Goal: Task Accomplishment & Management: Use online tool/utility

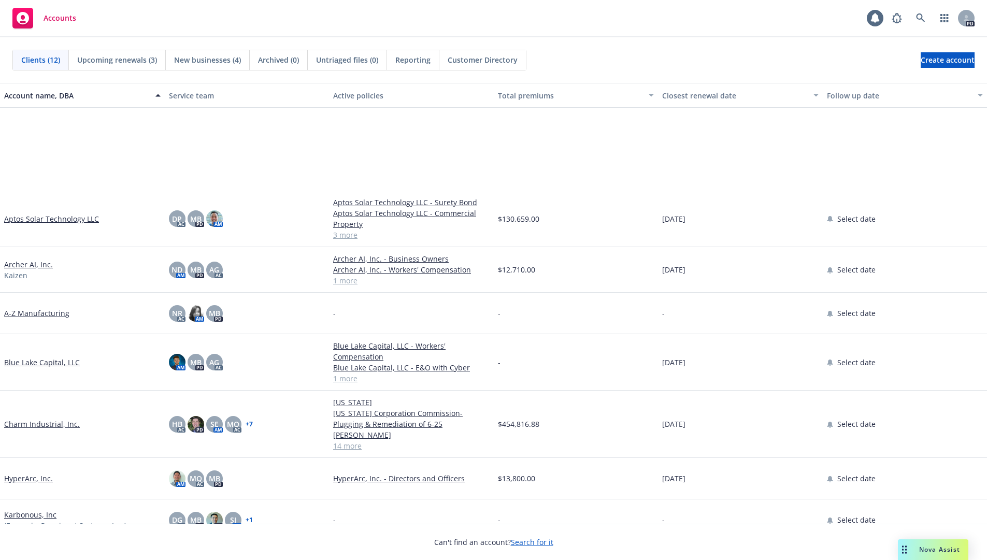
scroll to position [150, 0]
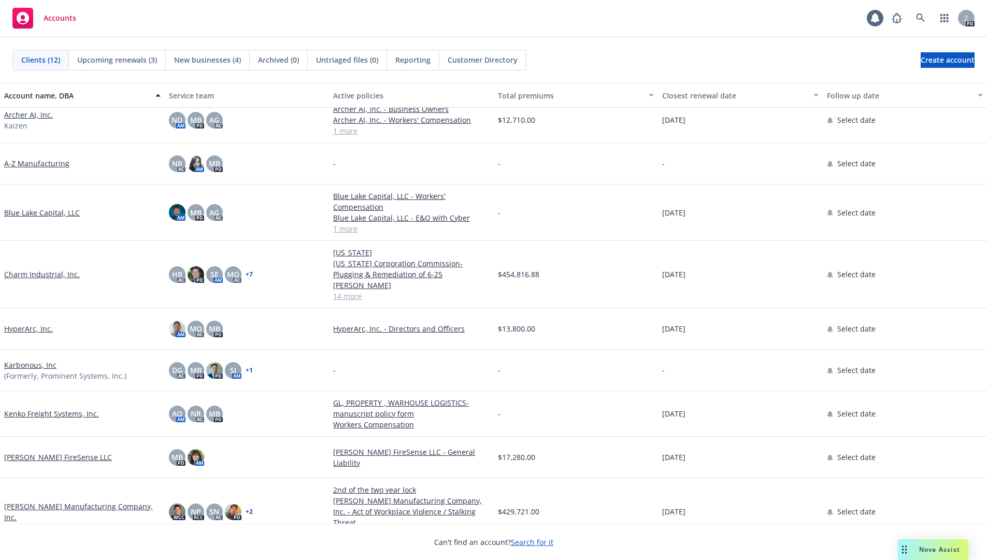
click at [20, 213] on link "Blue Lake Capital, LLC" at bounding box center [42, 212] width 76 height 11
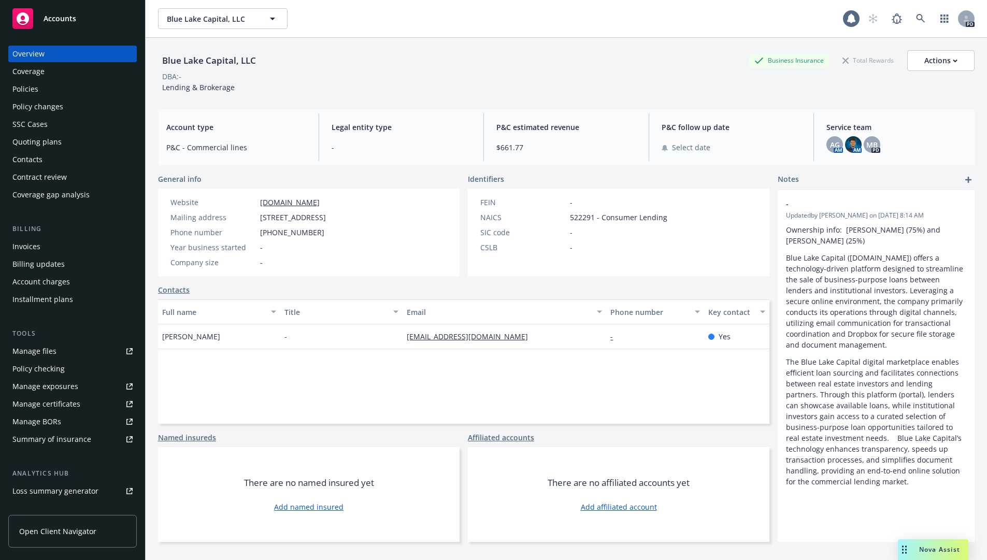
click at [37, 88] on div "Policies" at bounding box center [25, 89] width 26 height 17
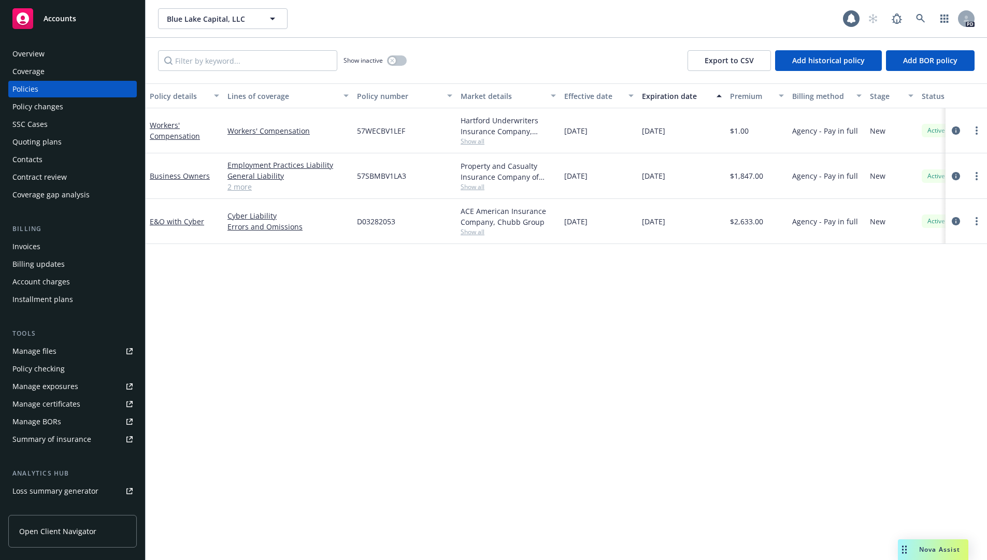
click at [587, 408] on div "Policy details Lines of coverage Policy number Market details Effective date Ex…" at bounding box center [567, 321] width 842 height 477
click at [232, 20] on span "Blue Lake Capital, LLC" at bounding box center [212, 18] width 90 height 11
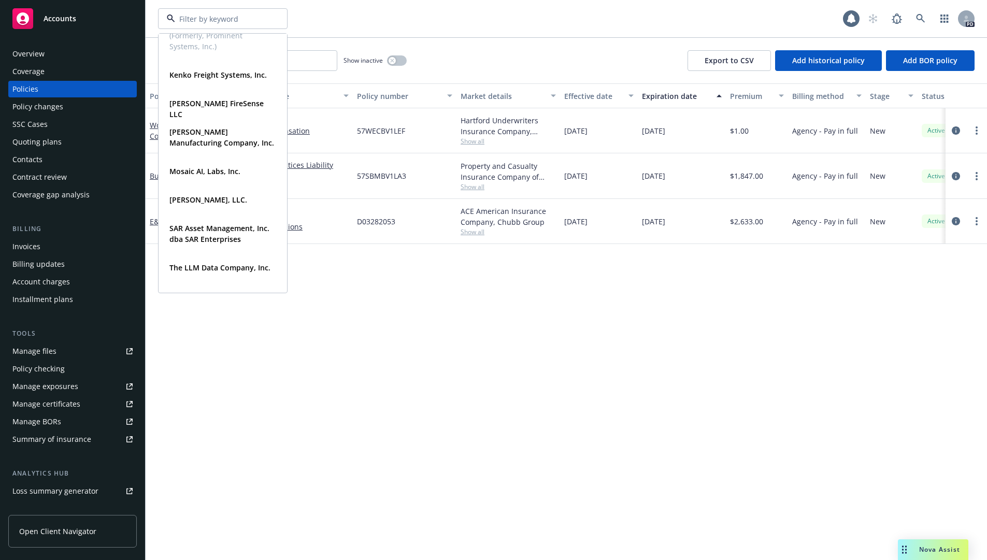
scroll to position [334, 0]
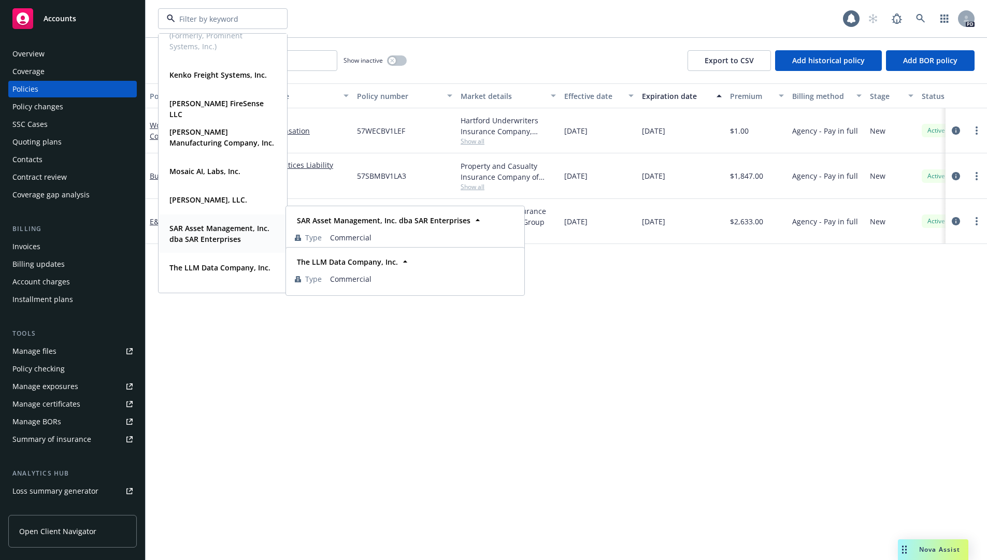
click at [222, 238] on strong "SAR Asset Management, Inc. dba SAR Enterprises" at bounding box center [219, 233] width 100 height 21
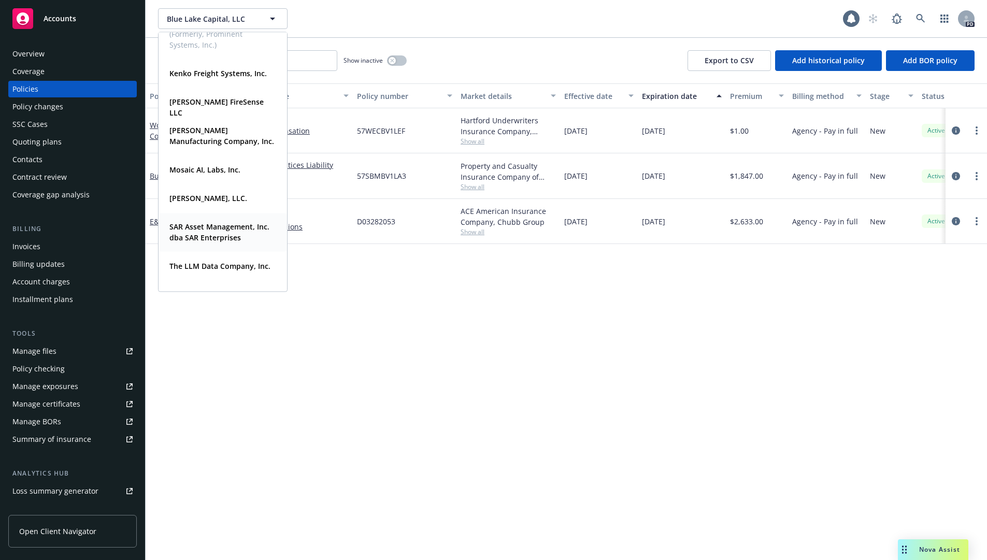
type input "Blue Lake Capital, LLC"
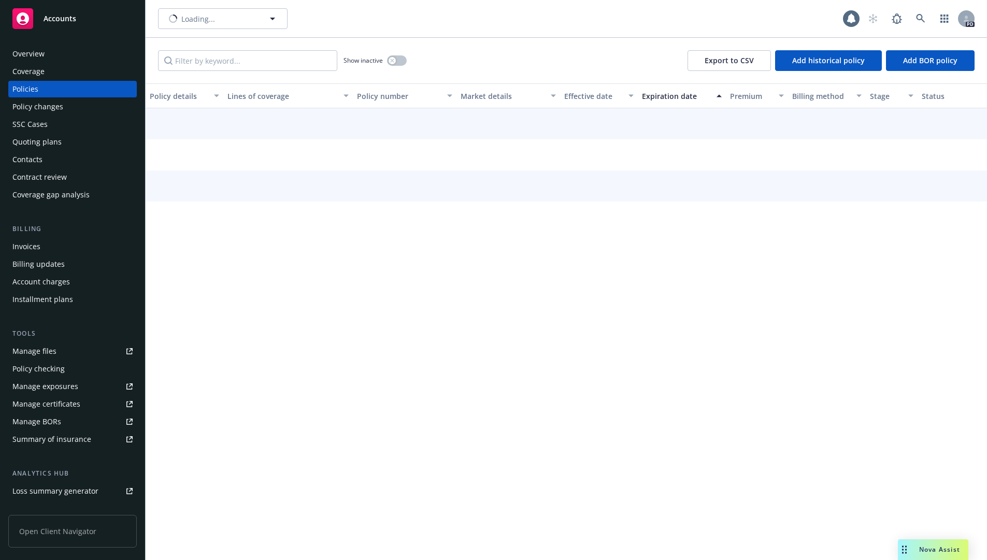
type input "SAR Asset Management, Inc. dba SAR Enterprises"
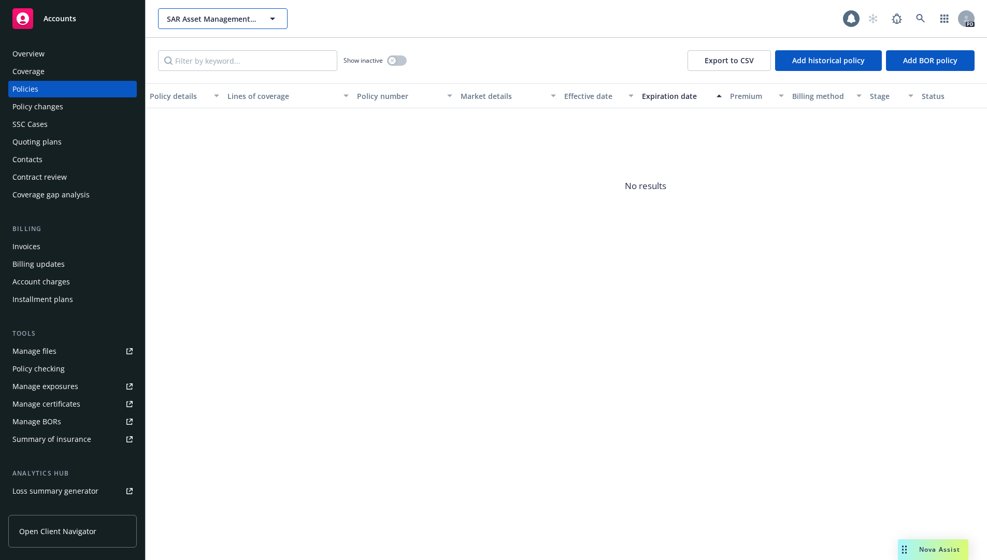
click at [180, 18] on span "SAR Asset Management, Inc. dba SAR Enterprises" at bounding box center [212, 18] width 90 height 11
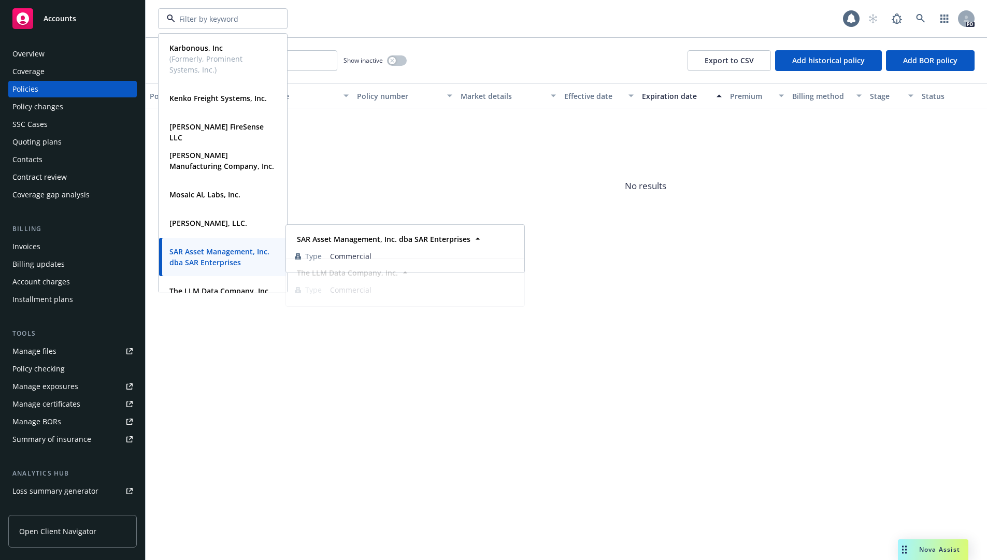
scroll to position [334, 0]
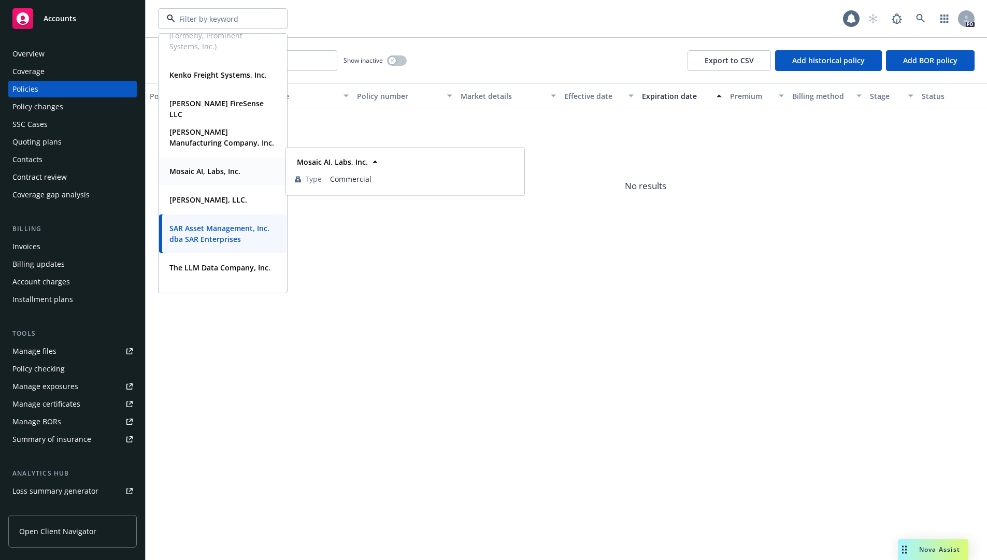
click at [224, 165] on div "Mosaic AI, Labs, Inc." at bounding box center [203, 171] width 77 height 15
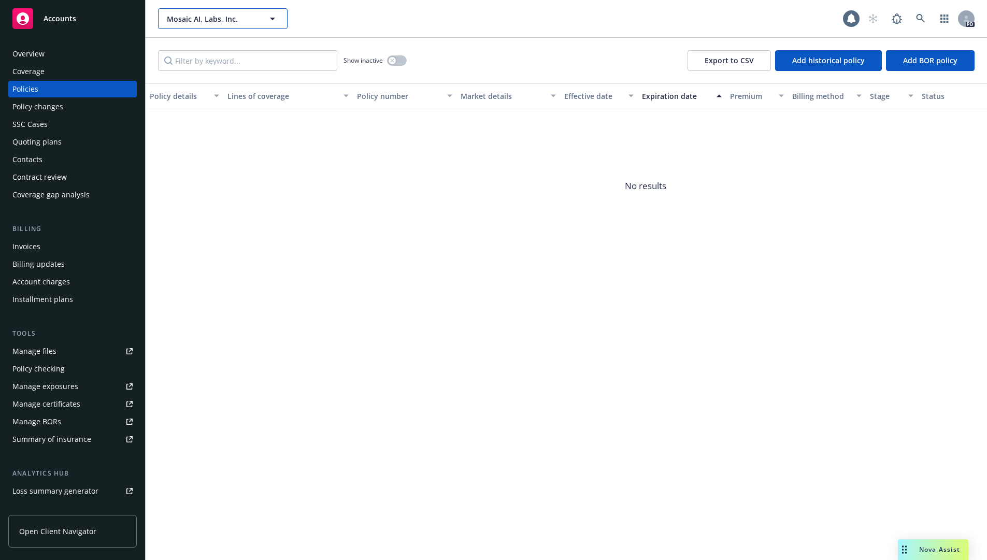
click at [247, 18] on span "Mosaic AI, Labs, Inc." at bounding box center [212, 18] width 90 height 11
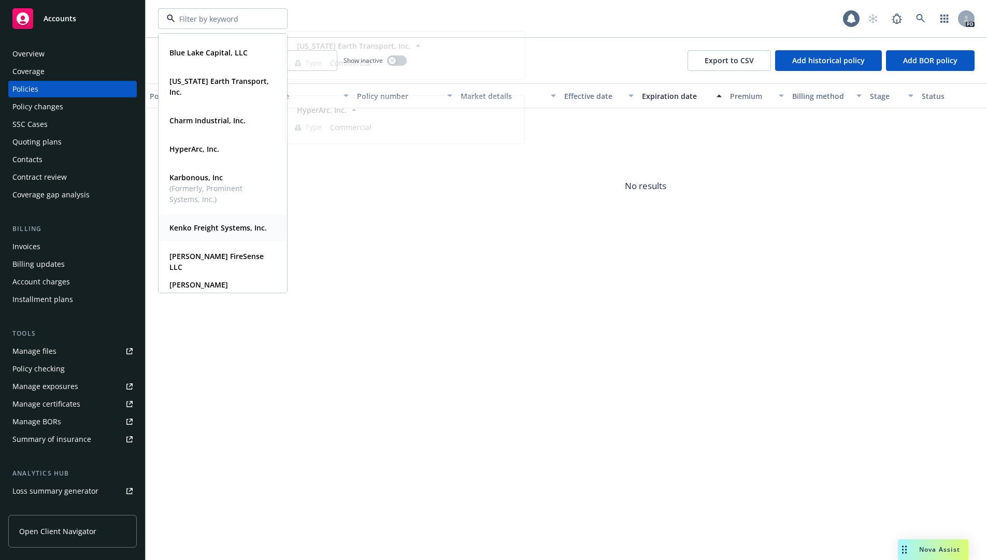
scroll to position [207, 0]
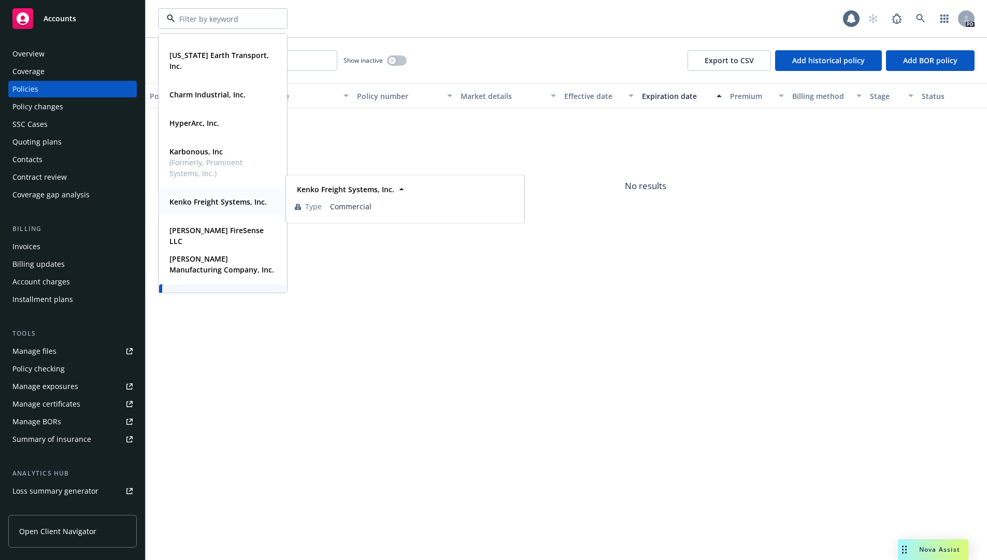
click at [218, 197] on strong "Kenko Freight Systems, Inc." at bounding box center [217, 202] width 97 height 10
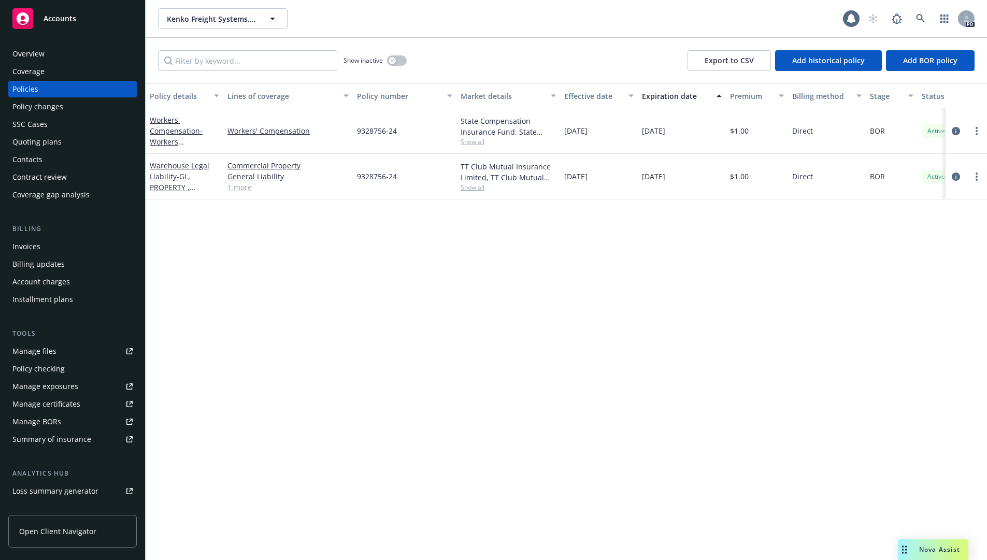
click at [728, 325] on div "Policy details Lines of coverage Policy number Market details Effective date Ex…" at bounding box center [567, 321] width 842 height 477
click at [704, 167] on div "[DATE]" at bounding box center [682, 177] width 88 height 46
click at [593, 21] on div "Kenko Freight Systems, Inc. Kenko Freight Systems, Inc." at bounding box center [500, 18] width 685 height 21
click at [176, 169] on link "Warehouse Legal Liability - GL, PROPERTY , WARHOUSE LOGISTICS- manuscript polic…" at bounding box center [181, 198] width 62 height 75
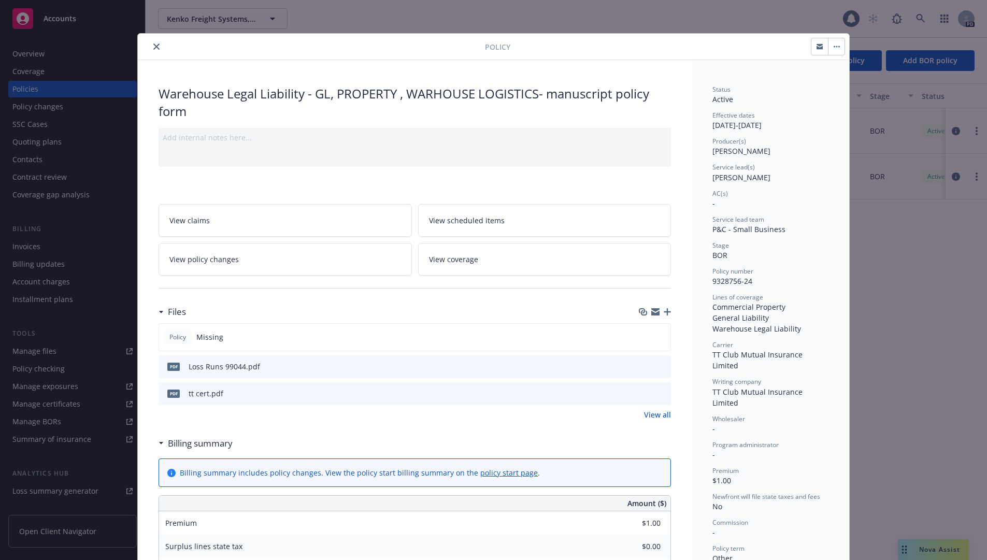
drag, startPoint x: 155, startPoint y: 46, endPoint x: 138, endPoint y: 52, distance: 18.2
click at [155, 46] on icon "close" at bounding box center [156, 47] width 6 height 6
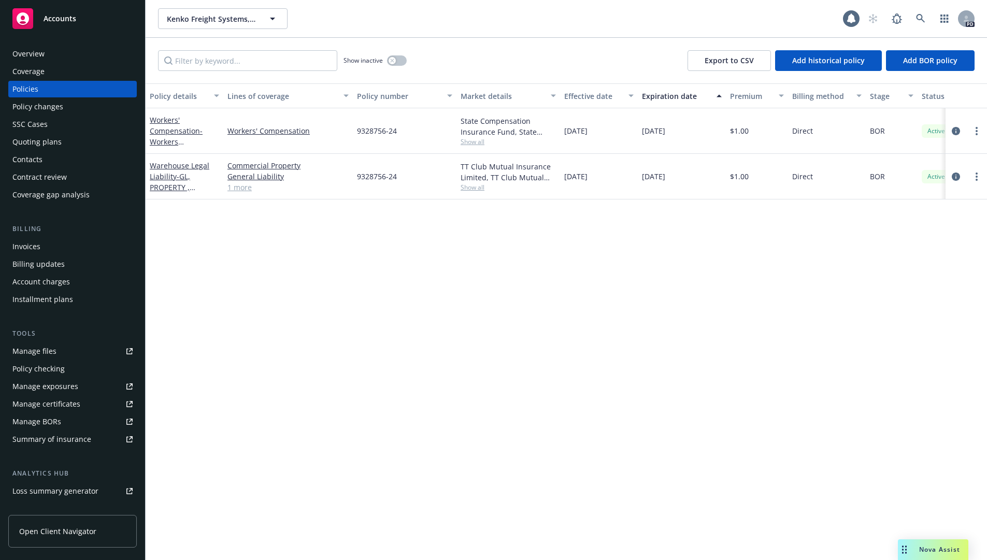
click at [36, 68] on div "Coverage" at bounding box center [28, 71] width 32 height 17
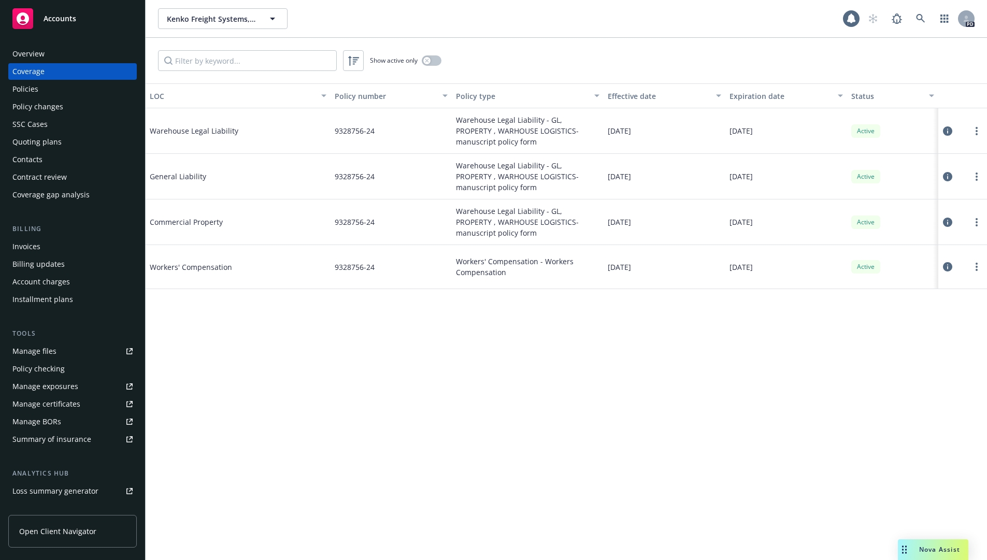
click at [662, 530] on div "LOC Policy number Policy type Effective date Expiration date Status Warehouse L…" at bounding box center [567, 321] width 842 height 477
click at [608, 52] on div "Show active only" at bounding box center [567, 61] width 842 height 46
click at [38, 47] on div "Overview" at bounding box center [28, 54] width 32 height 17
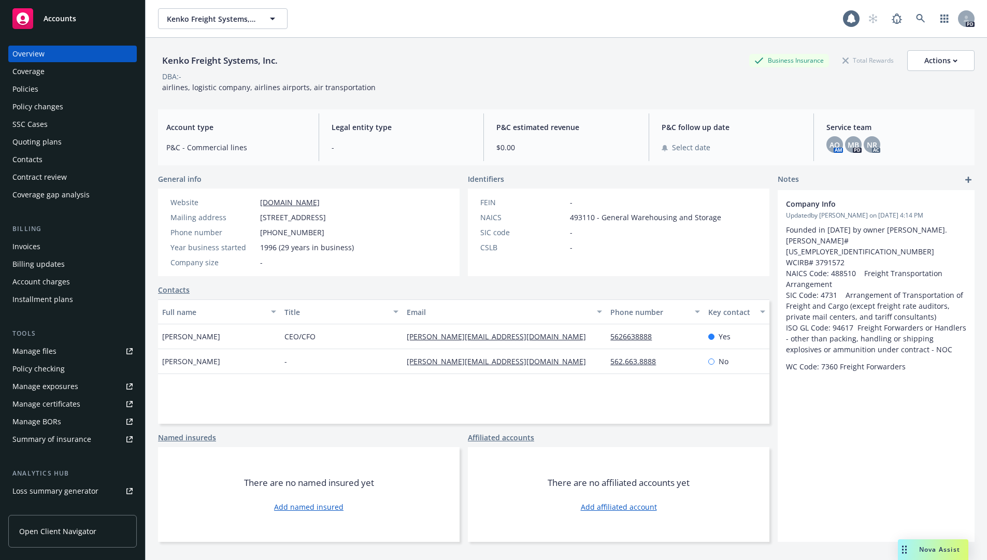
drag, startPoint x: 423, startPoint y: 21, endPoint x: 403, endPoint y: 32, distance: 22.5
click at [423, 21] on div "Kenko Freight Systems, Inc. Kenko Freight Systems, Inc." at bounding box center [500, 18] width 685 height 21
click at [202, 29] on button "Kenko Freight Systems, Inc." at bounding box center [223, 18] width 130 height 21
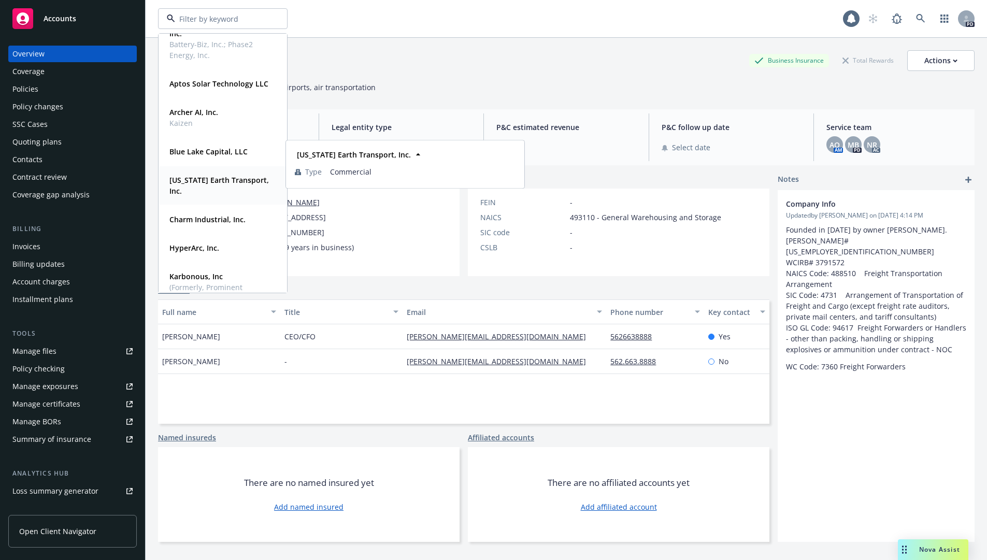
scroll to position [104, 0]
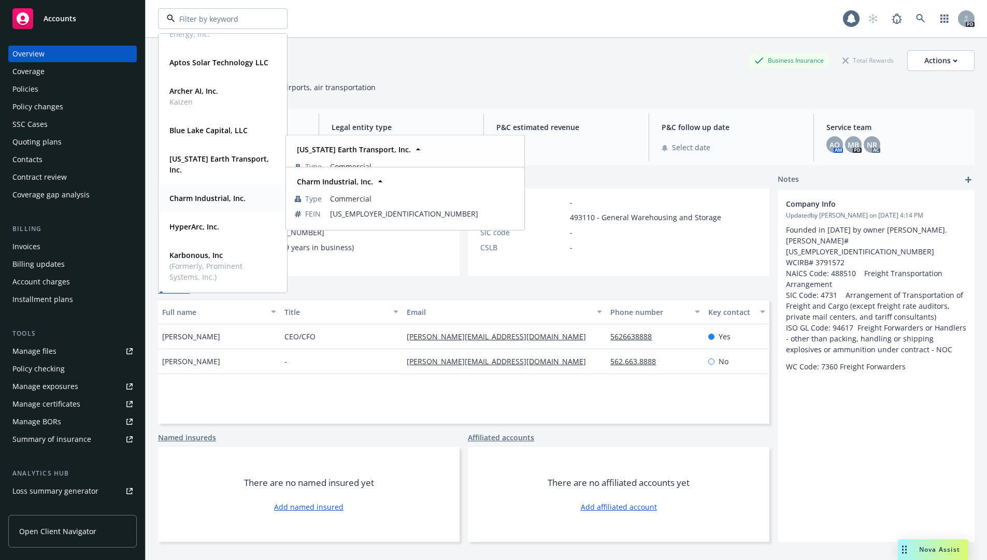
click at [212, 194] on strong "Charm Industrial, Inc." at bounding box center [207, 198] width 76 height 10
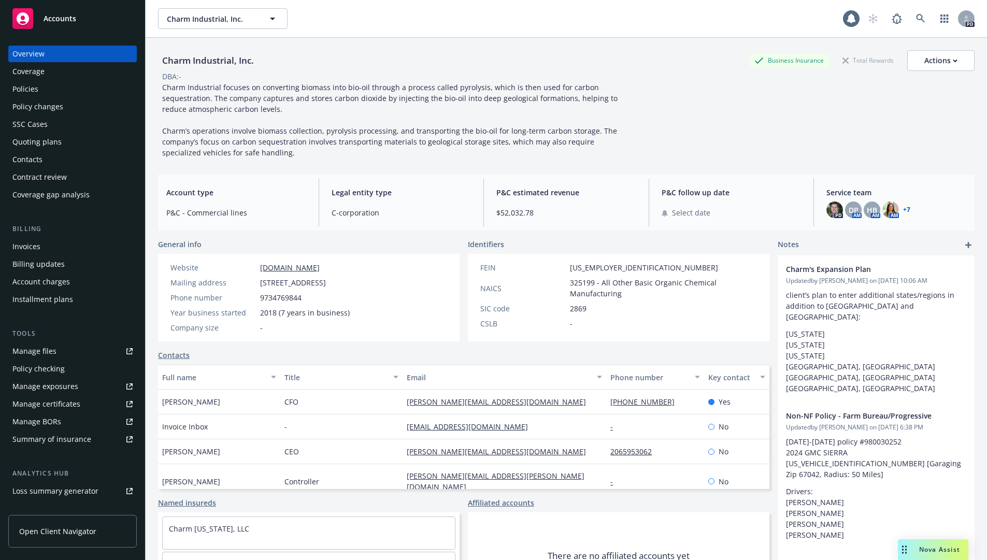
click at [21, 97] on div "Policies" at bounding box center [25, 89] width 26 height 17
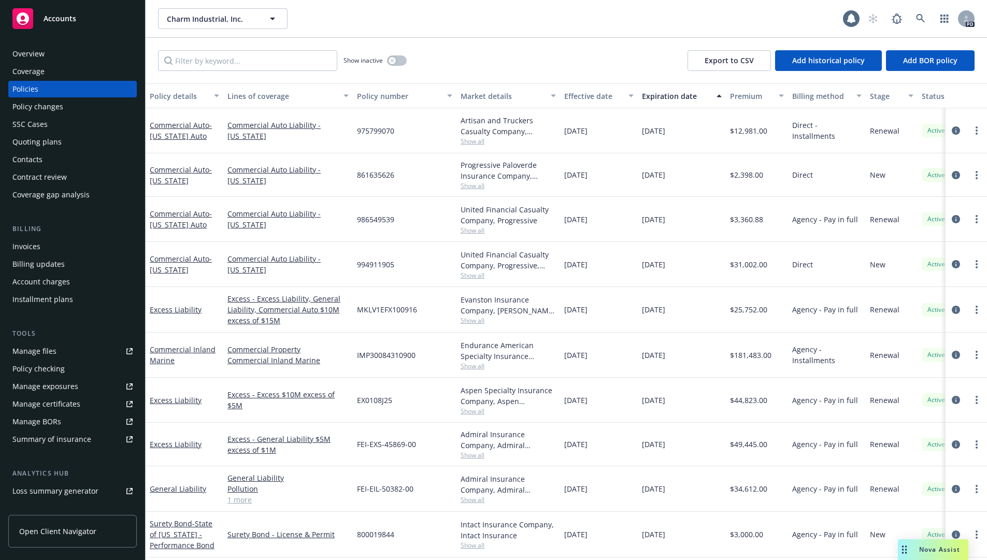
click at [38, 53] on div "Overview" at bounding box center [28, 54] width 32 height 17
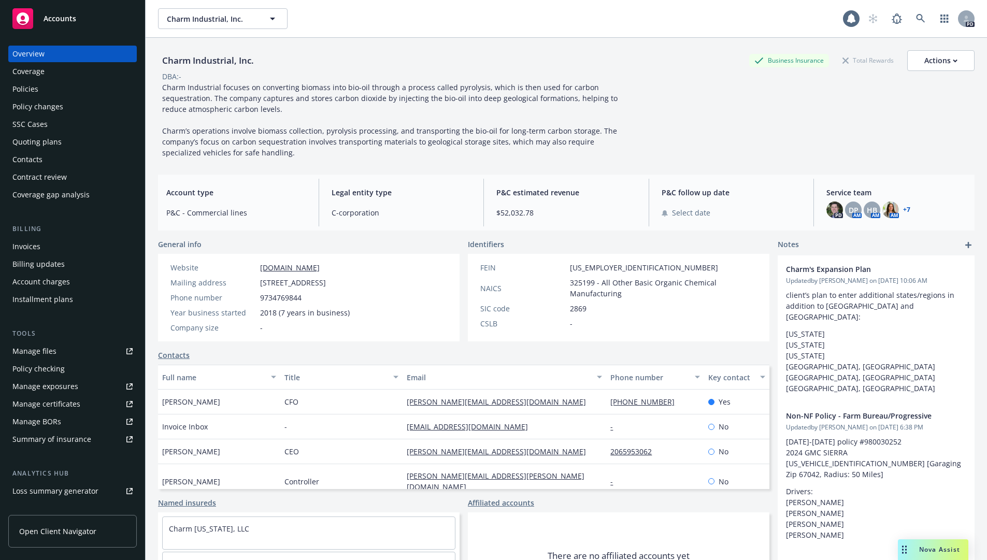
drag, startPoint x: 539, startPoint y: 51, endPoint x: 469, endPoint y: 53, distance: 70.0
click at [537, 51] on div "Charm Industrial, Inc. Business Insurance Total Rewards Actions" at bounding box center [566, 60] width 817 height 21
drag, startPoint x: 438, startPoint y: 46, endPoint x: 331, endPoint y: 37, distance: 107.6
click at [416, 48] on div "Charm Industrial, Inc. Business Insurance Total Rewards Actions DBA: - Charm In…" at bounding box center [566, 102] width 817 height 129
click at [203, 25] on button "Charm Industrial, Inc." at bounding box center [223, 18] width 130 height 21
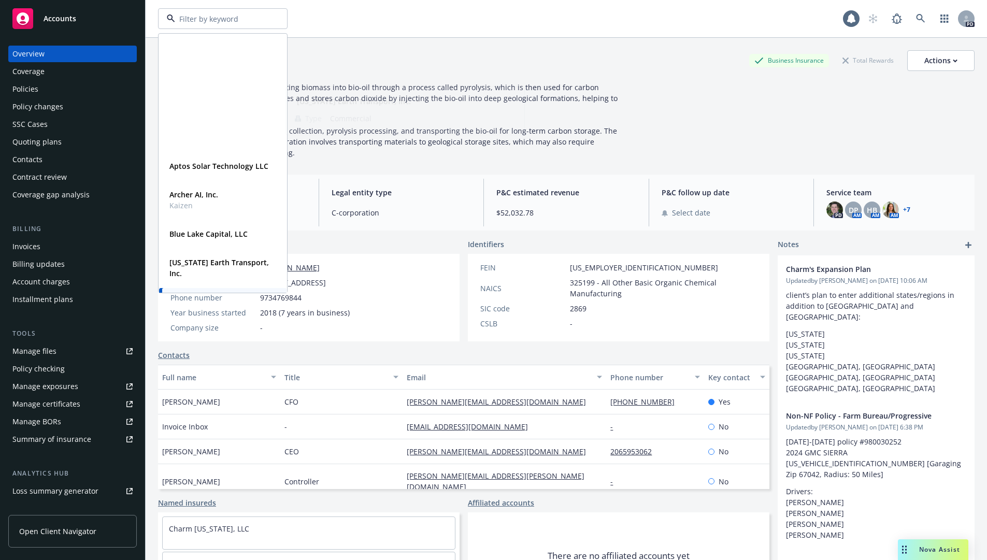
scroll to position [259, 0]
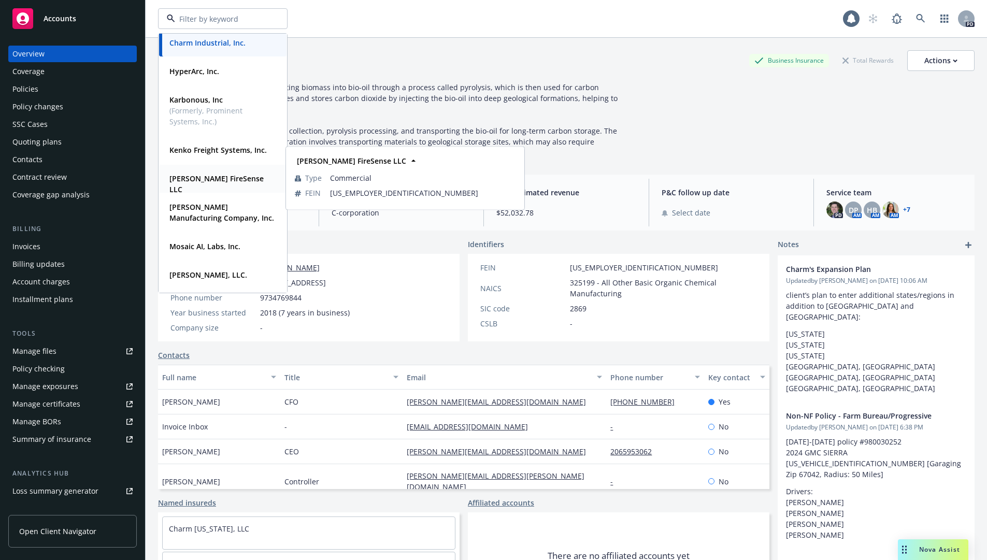
click at [220, 177] on strong "Lindsey FireSense LLC" at bounding box center [216, 184] width 94 height 21
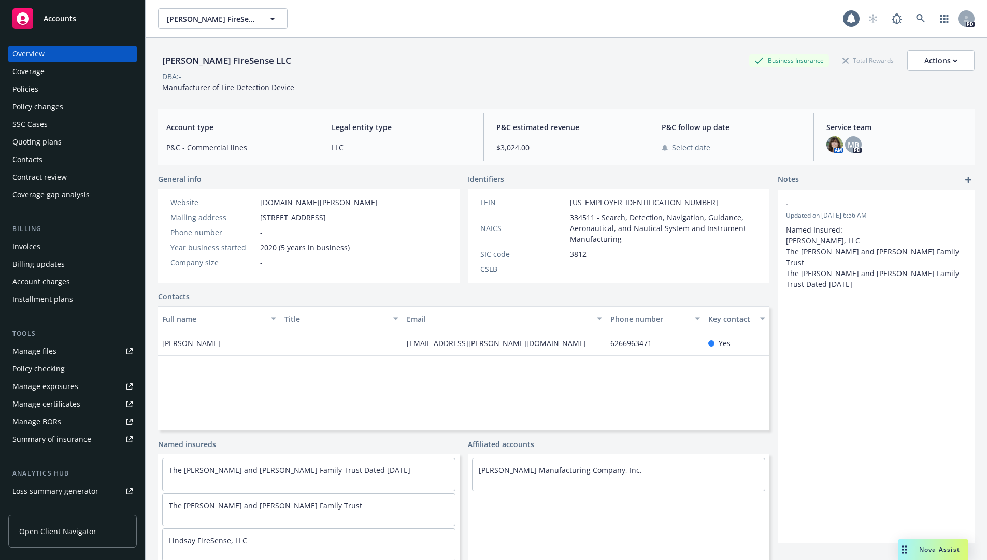
drag, startPoint x: 945, startPoint y: 417, endPoint x: 939, endPoint y: 415, distance: 6.6
click at [945, 419] on div "- Updated on 09/27/2022, 6:56 AM Named Insured: Lindsey FireSense, LLC The Keit…" at bounding box center [876, 366] width 197 height 353
click at [442, 48] on div "Lindsey FireSense LLC Business Insurance Total Rewards Actions DBA: - Manufactu…" at bounding box center [566, 69] width 817 height 63
click at [489, 74] on div "DBA: -" at bounding box center [566, 76] width 817 height 11
click at [222, 20] on span "Lindsey FireSense LLC" at bounding box center [212, 18] width 90 height 11
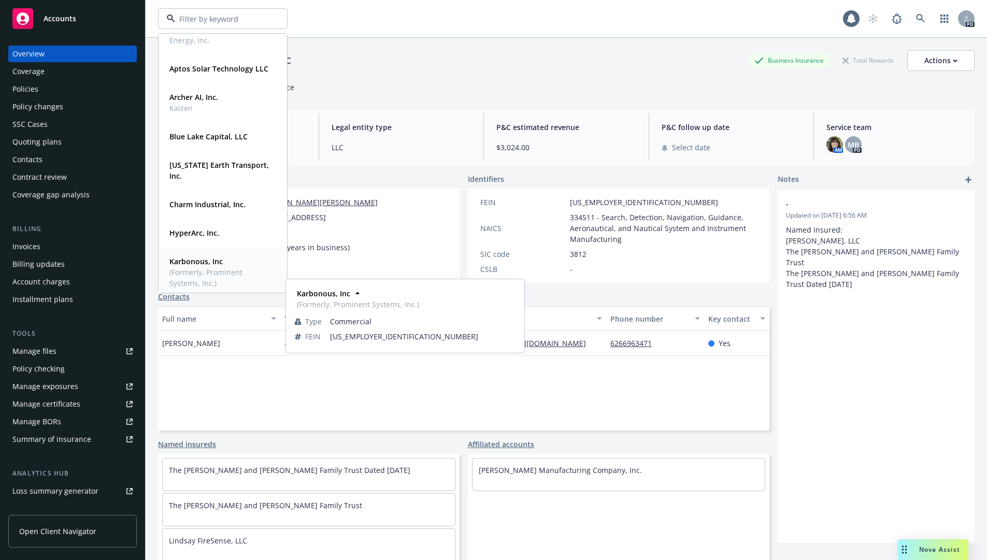
scroll to position [104, 0]
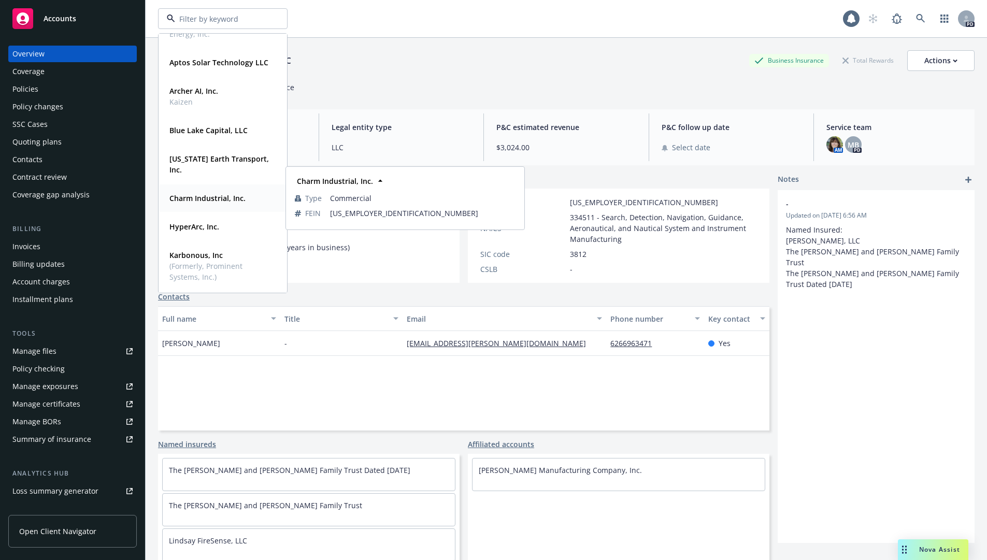
click at [215, 200] on strong "Charm Industrial, Inc." at bounding box center [207, 198] width 76 height 10
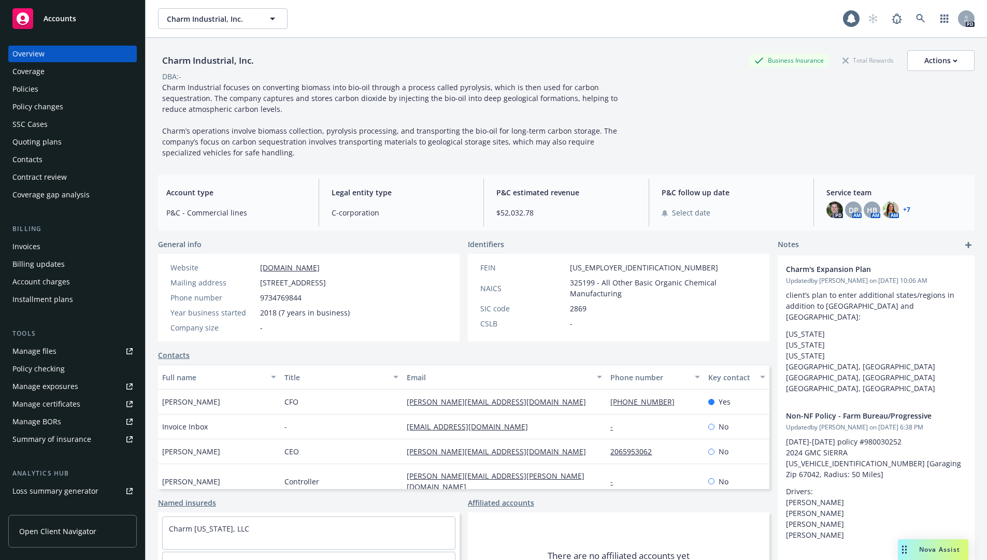
click at [36, 89] on div "Policies" at bounding box center [25, 89] width 26 height 17
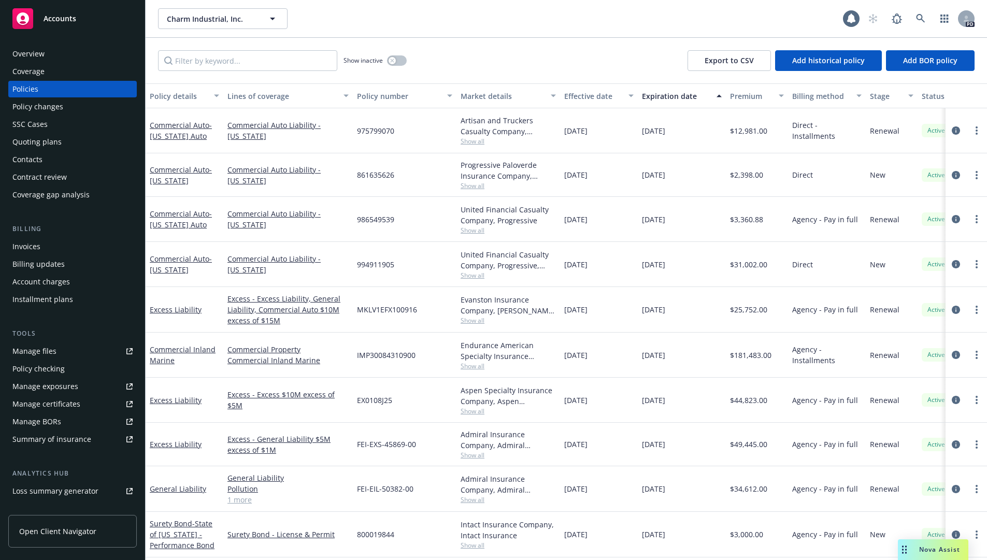
drag, startPoint x: 513, startPoint y: 63, endPoint x: 462, endPoint y: 93, distance: 59.2
click at [513, 63] on div "Show inactive Export to CSV Add historical policy Add BOR policy" at bounding box center [567, 61] width 842 height 46
click at [42, 351] on div "Manage files" at bounding box center [34, 351] width 44 height 17
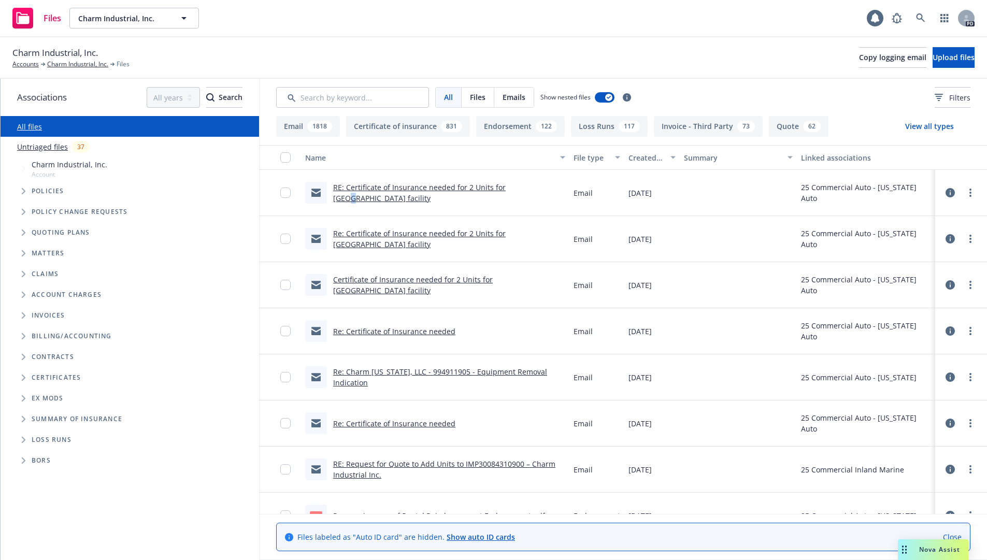
click at [506, 189] on link "RE: Certificate of Insurance needed for 2 Units for [GEOGRAPHIC_DATA] facility" at bounding box center [419, 192] width 173 height 21
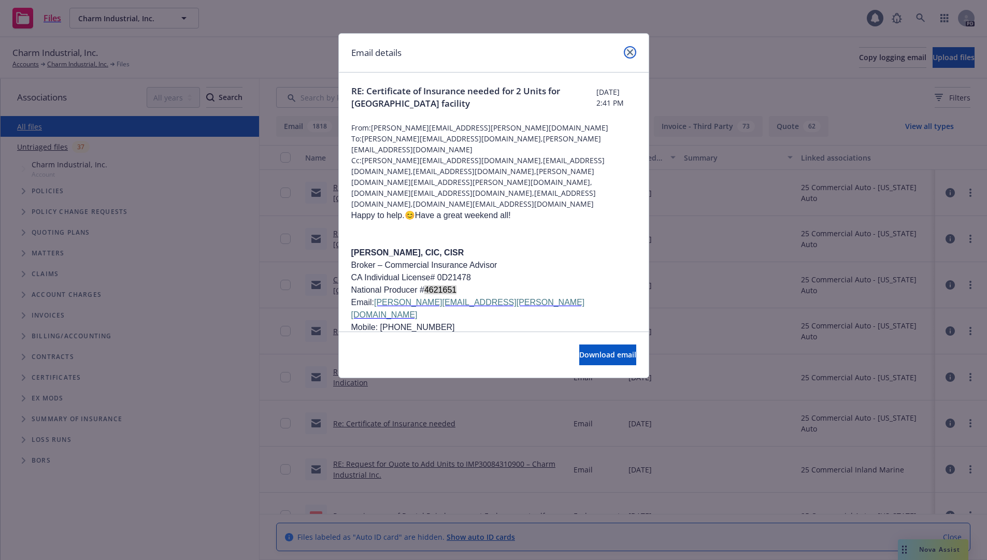
click at [634, 54] on link "close" at bounding box center [630, 52] width 12 height 12
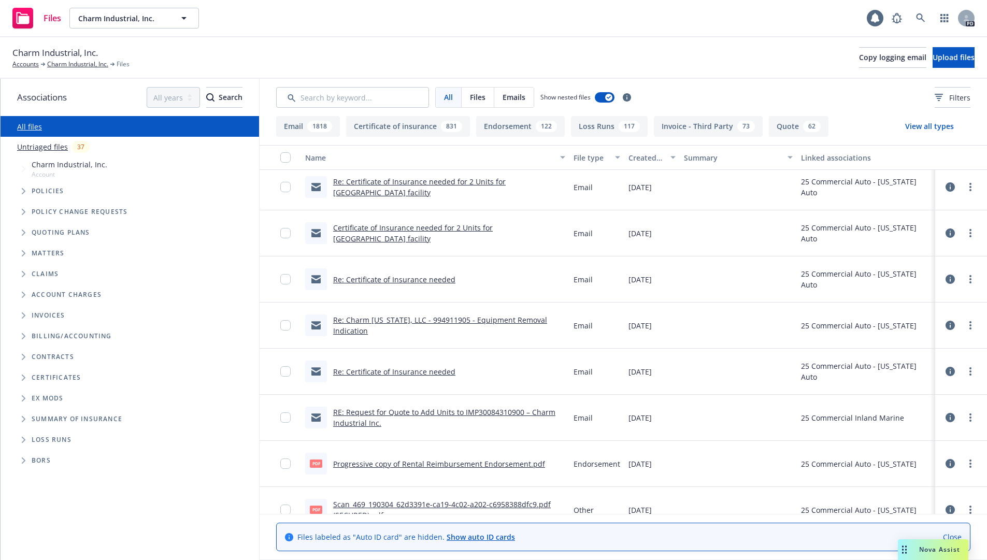
scroll to position [104, 0]
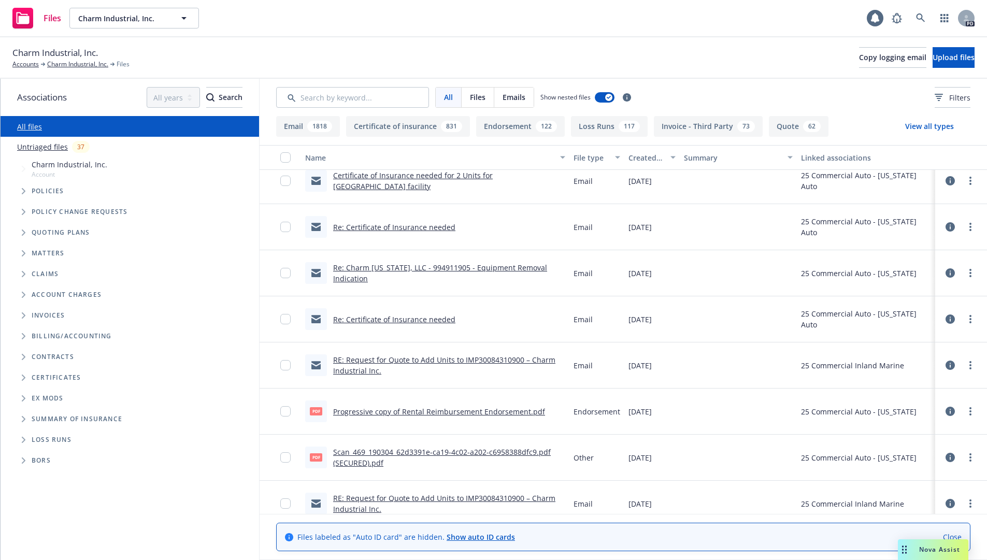
click at [55, 375] on span "Certificates" at bounding box center [56, 378] width 49 height 6
click at [24, 379] on icon "Folder Tree Example" at bounding box center [24, 378] width 4 height 6
click at [28, 61] on link "Accounts" at bounding box center [25, 64] width 26 height 9
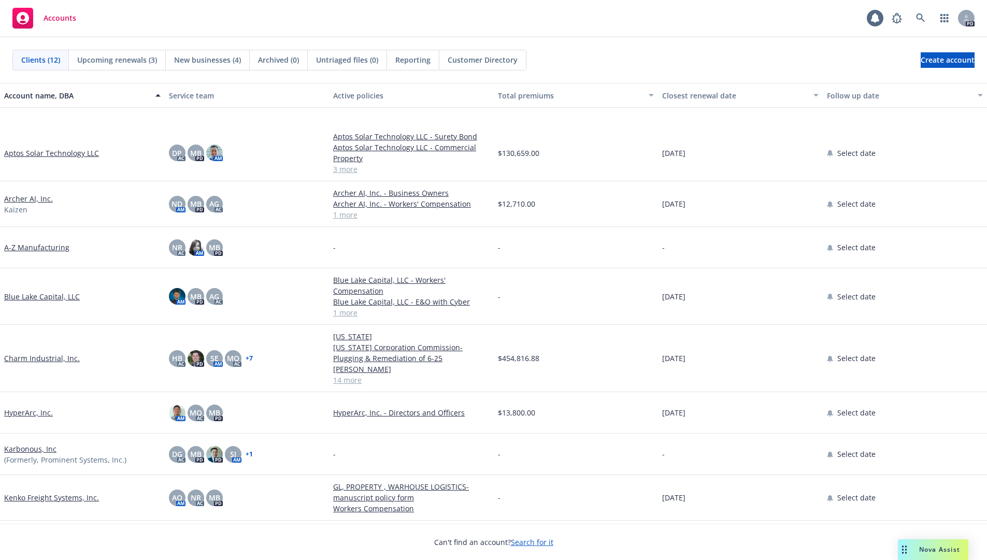
scroll to position [150, 0]
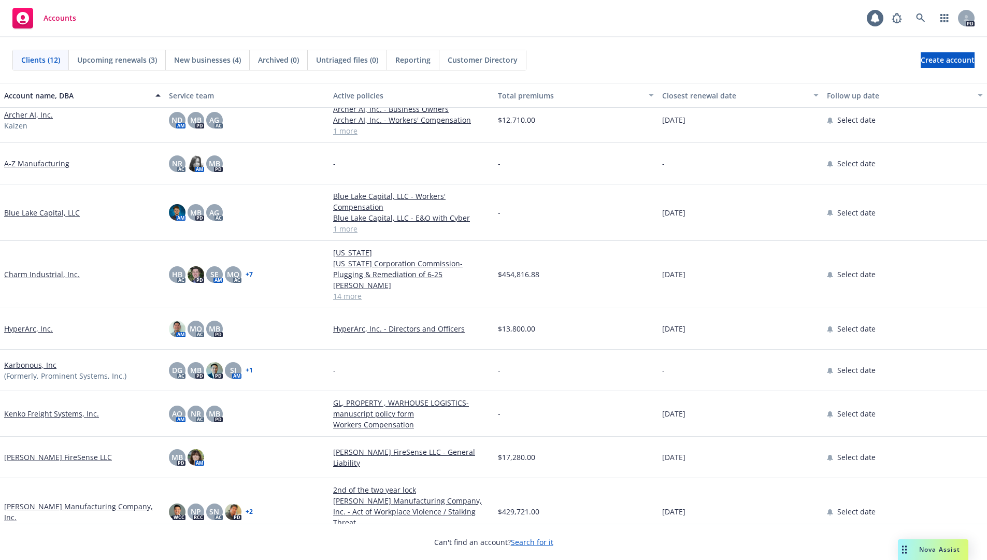
click at [57, 408] on link "Kenko Freight Systems, Inc." at bounding box center [51, 413] width 95 height 11
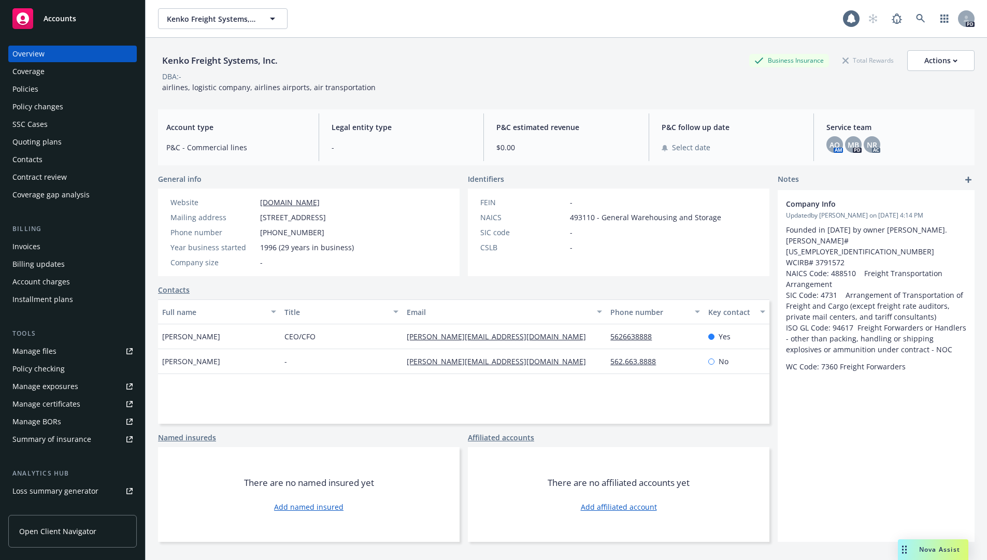
click at [417, 70] on div "Kenko Freight Systems, Inc. Business Insurance Total Rewards Actions" at bounding box center [566, 60] width 817 height 21
click at [45, 402] on div "Manage certificates" at bounding box center [46, 404] width 68 height 17
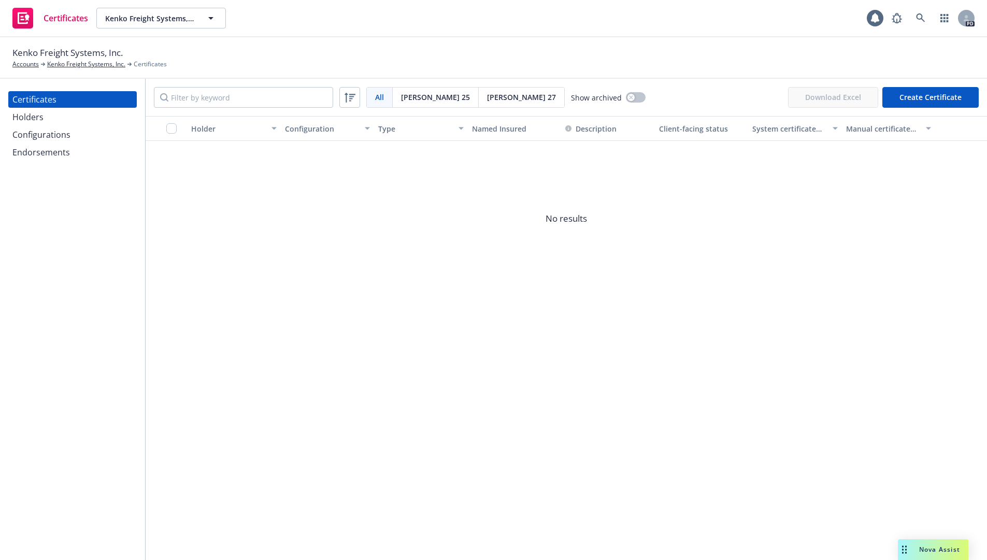
click at [924, 98] on button "Create Certificate" at bounding box center [931, 97] width 96 height 21
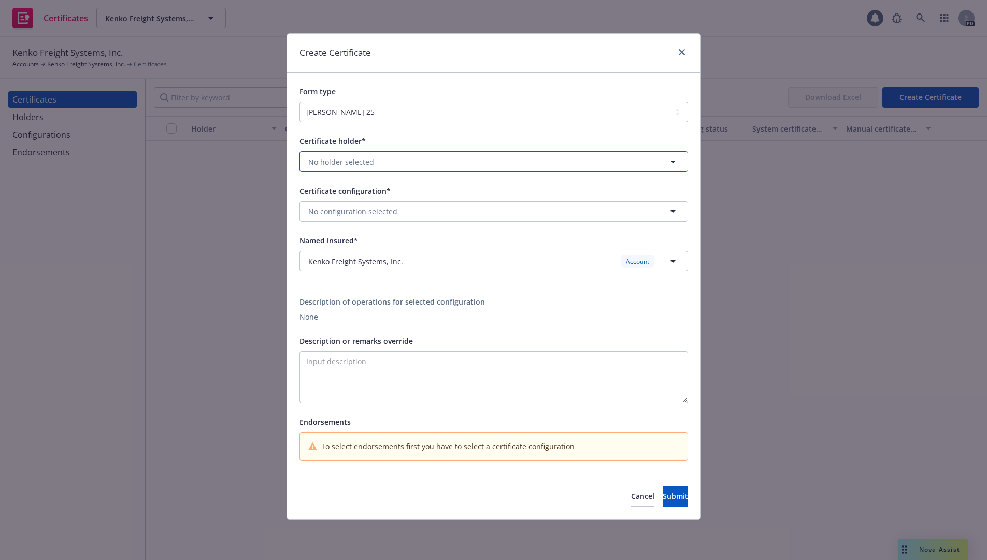
click at [373, 169] on button "No holder selected" at bounding box center [494, 161] width 389 height 21
click at [438, 194] on span "No results" at bounding box center [494, 193] width 388 height 32
click at [416, 262] on div "Kenko Freight Systems, Inc. Account" at bounding box center [487, 261] width 359 height 13
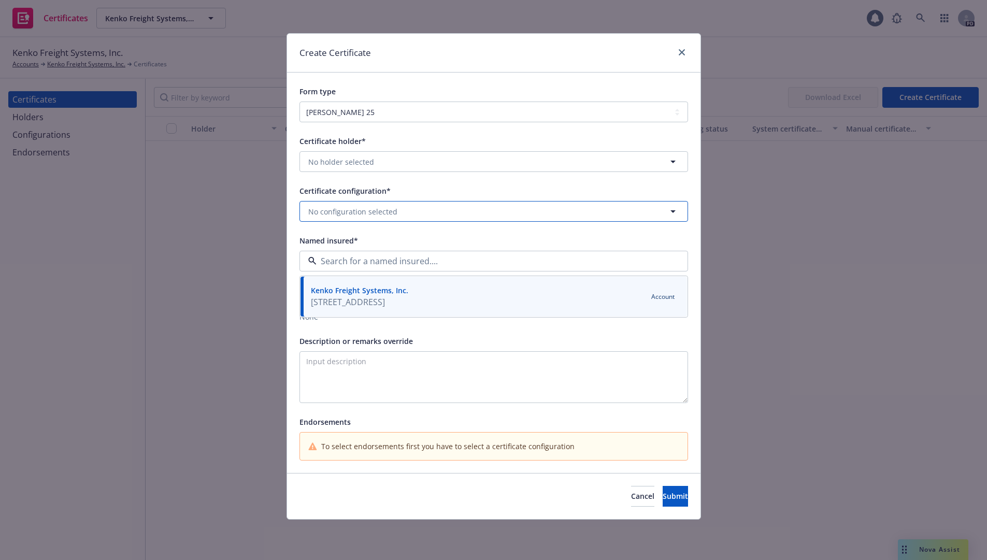
click at [410, 203] on button "No configuration selected" at bounding box center [494, 211] width 389 height 21
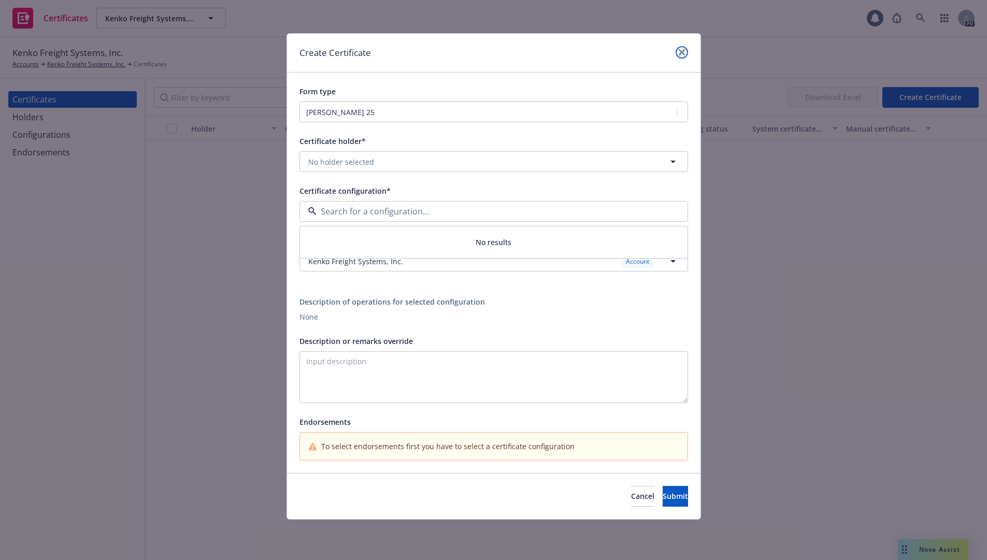
drag, startPoint x: 685, startPoint y: 52, endPoint x: 676, endPoint y: 48, distance: 10.4
click at [684, 52] on link "close" at bounding box center [682, 52] width 12 height 12
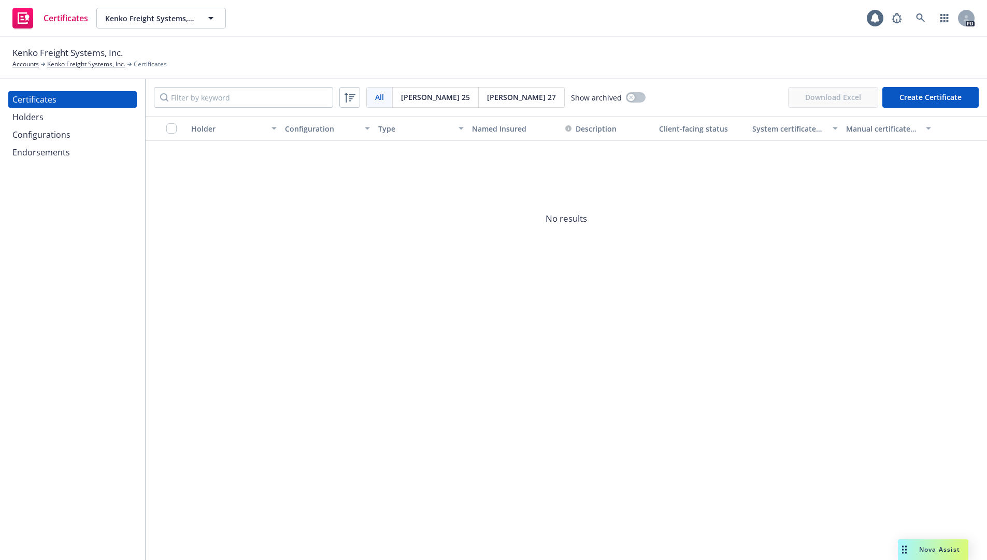
click at [68, 136] on div "Configurations" at bounding box center [41, 134] width 58 height 17
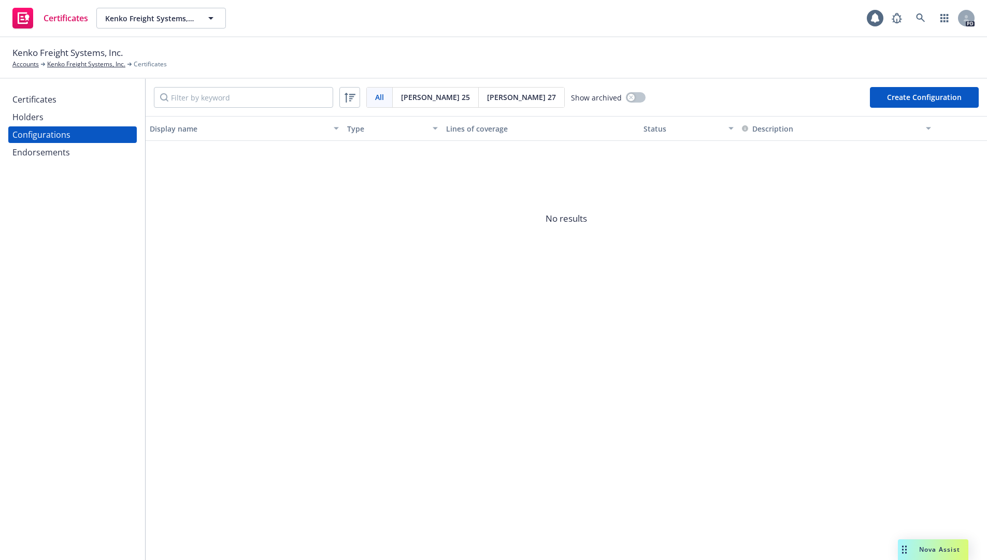
click at [915, 99] on button "Create Configuration" at bounding box center [924, 97] width 109 height 21
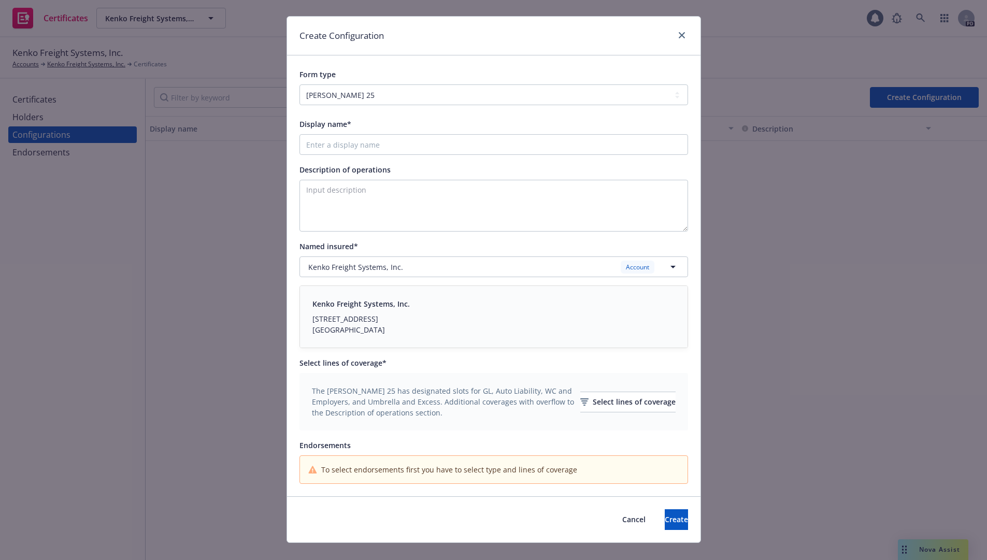
scroll to position [33, 0]
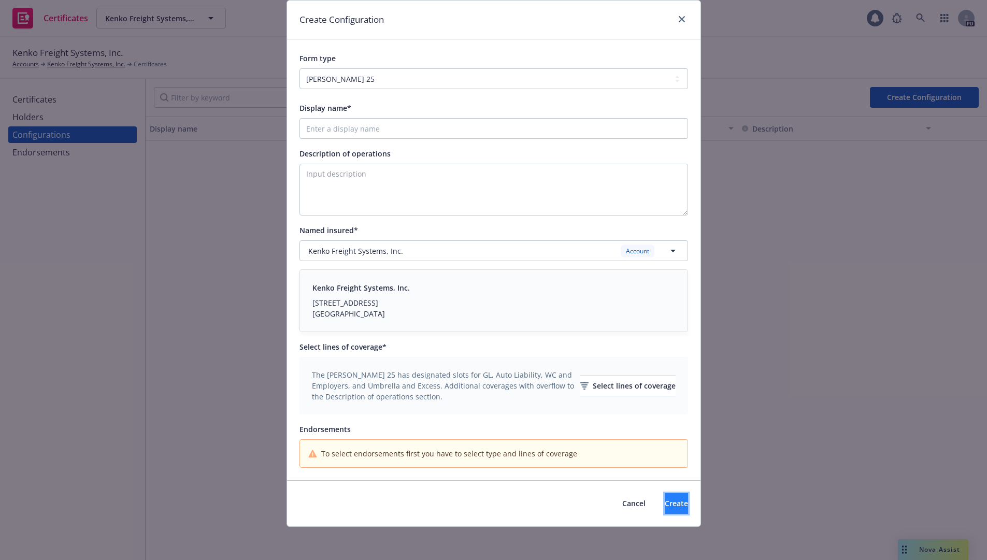
click at [665, 510] on button "Create" at bounding box center [676, 503] width 23 height 21
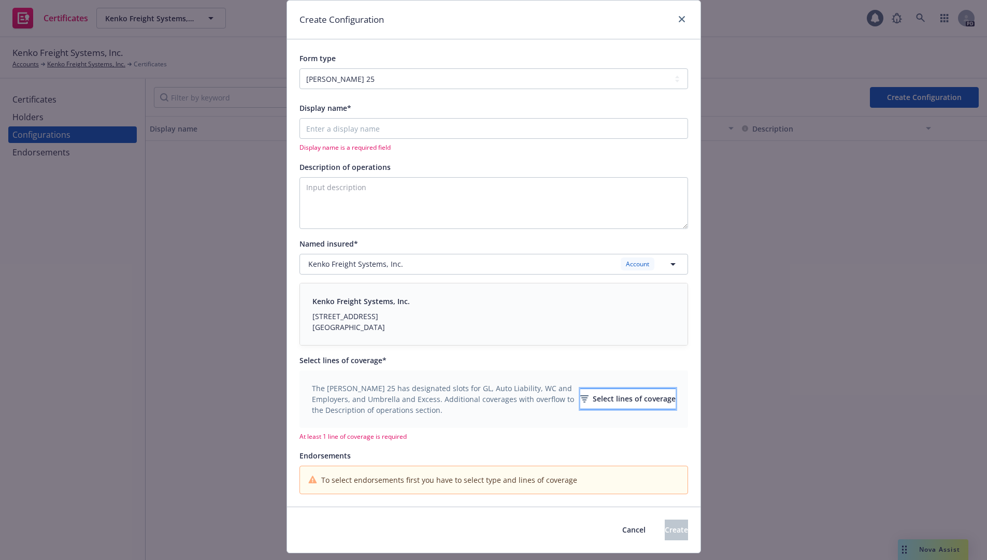
click at [611, 400] on div "Select lines of coverage" at bounding box center [627, 399] width 95 height 20
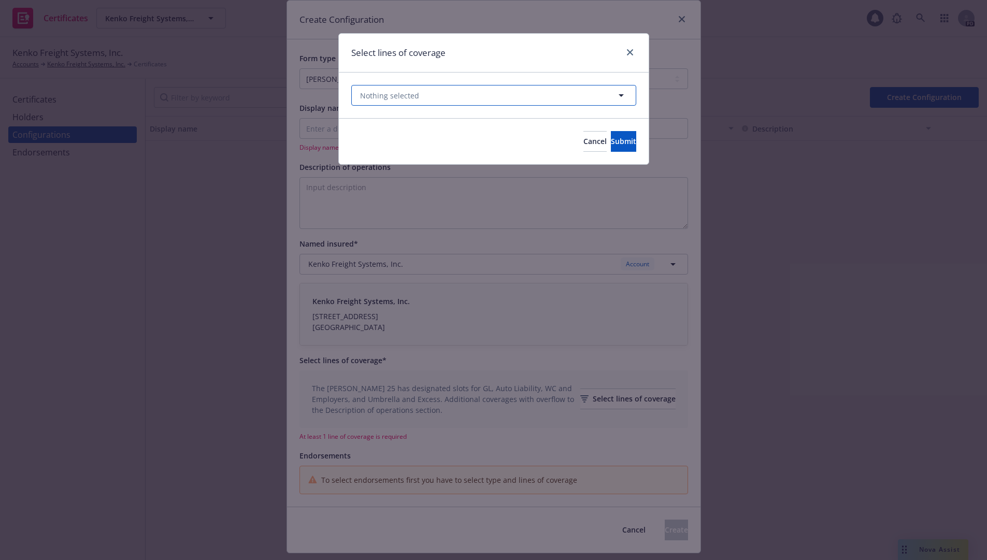
click at [424, 102] on button "Nothing selected" at bounding box center [493, 95] width 285 height 21
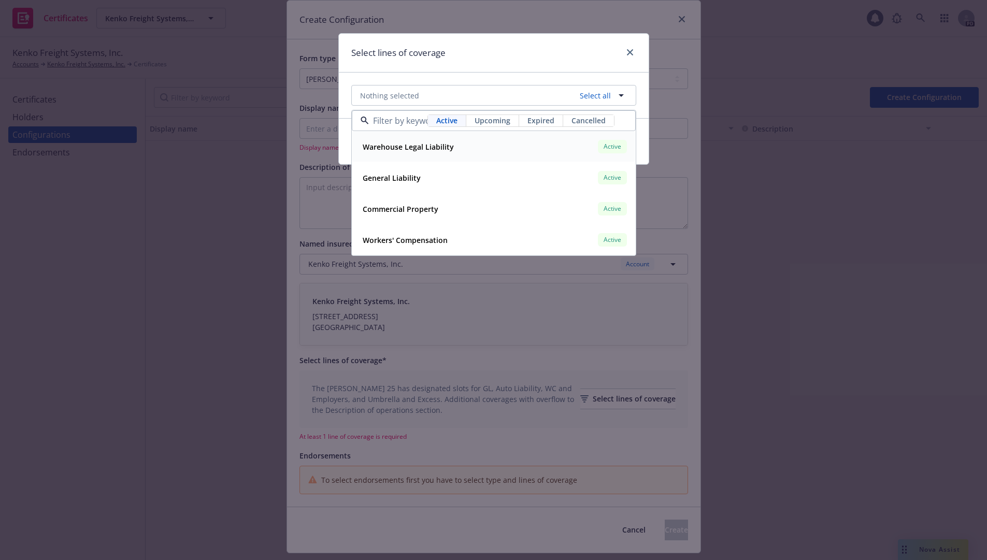
click at [408, 148] on strong "Warehouse Legal Liability" at bounding box center [408, 147] width 91 height 10
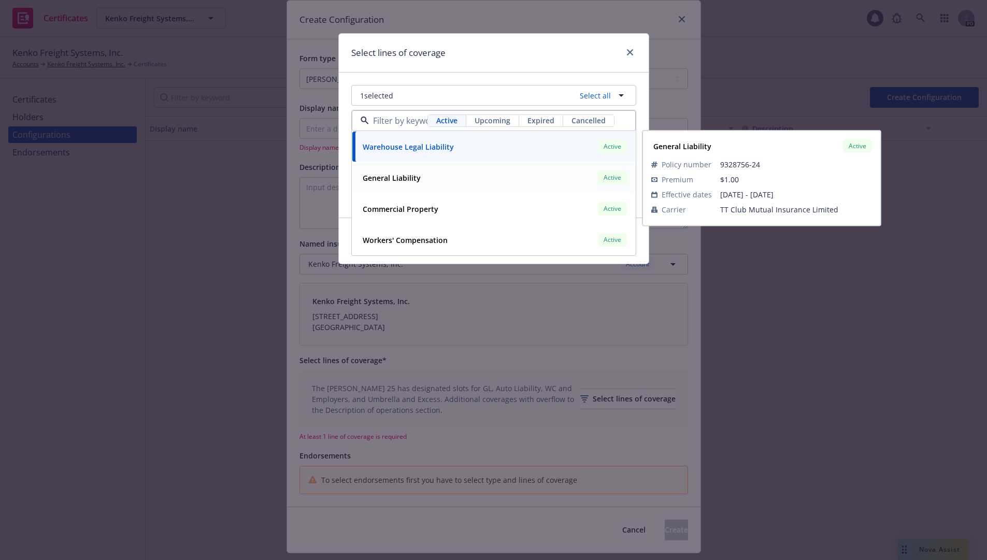
click at [391, 187] on div "General Liability Active Policy number 9328756-24 Premium $1.00 Effective dates…" at bounding box center [493, 178] width 283 height 30
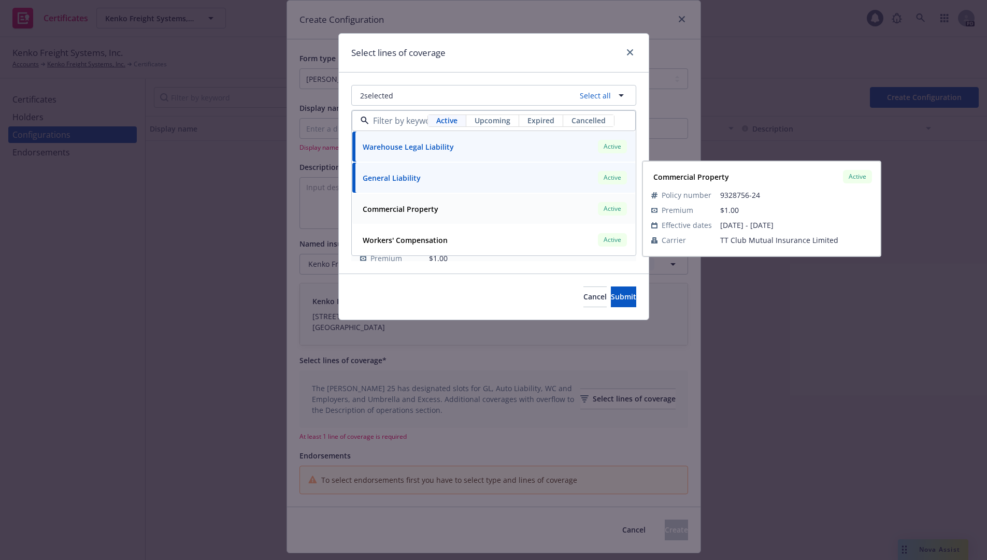
click at [409, 210] on strong "Commercial Property" at bounding box center [401, 209] width 76 height 10
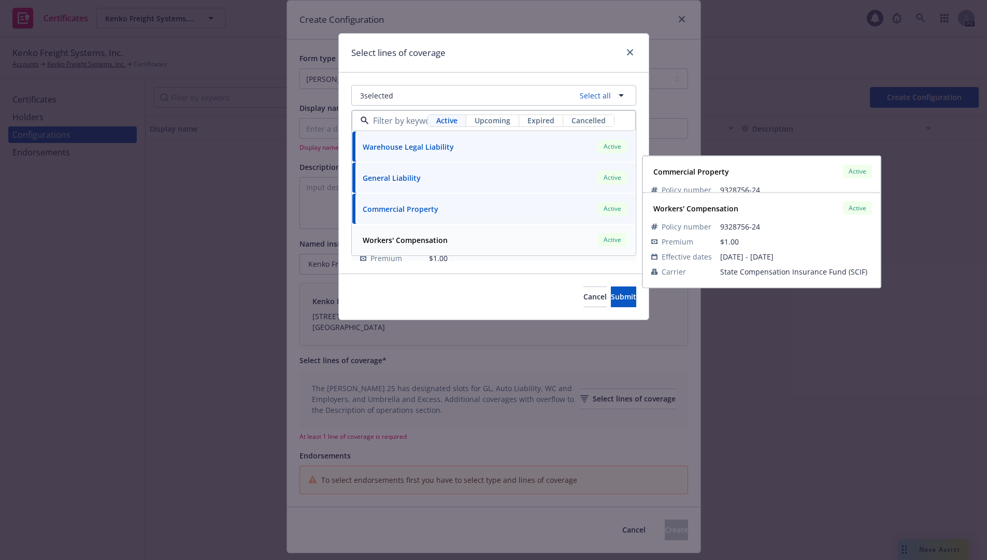
click at [428, 237] on strong "Workers' Compensation" at bounding box center [405, 240] width 85 height 10
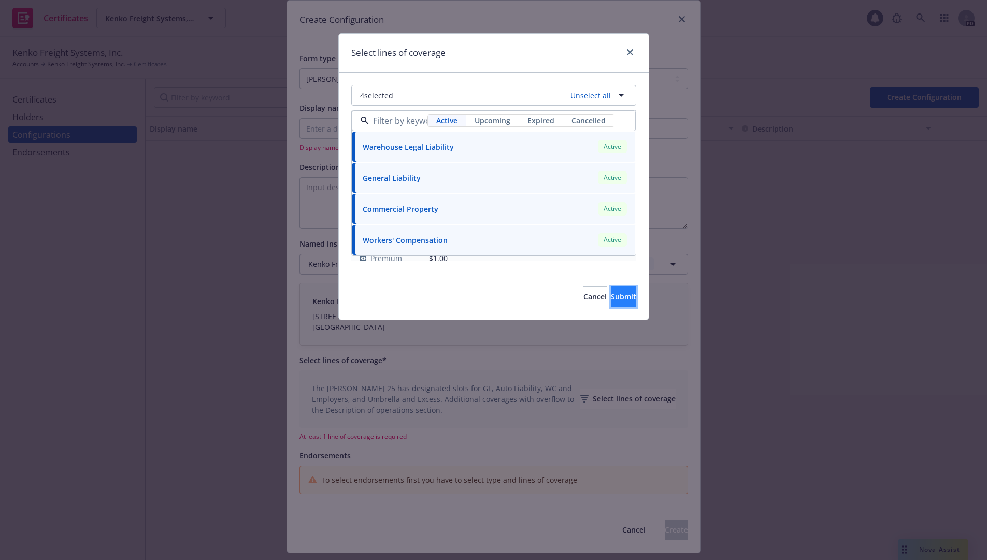
click at [611, 299] on span "Submit" at bounding box center [623, 297] width 25 height 10
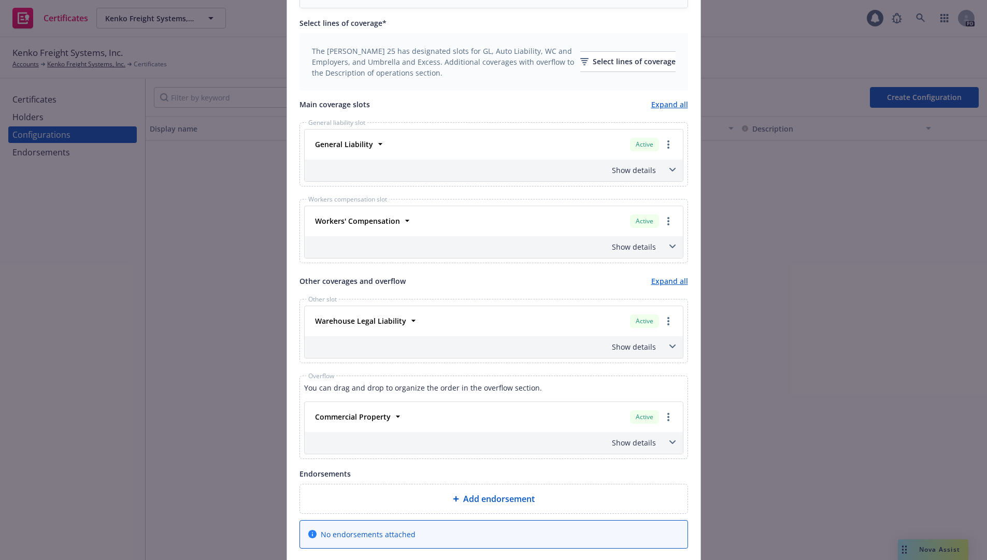
scroll to position [396, 0]
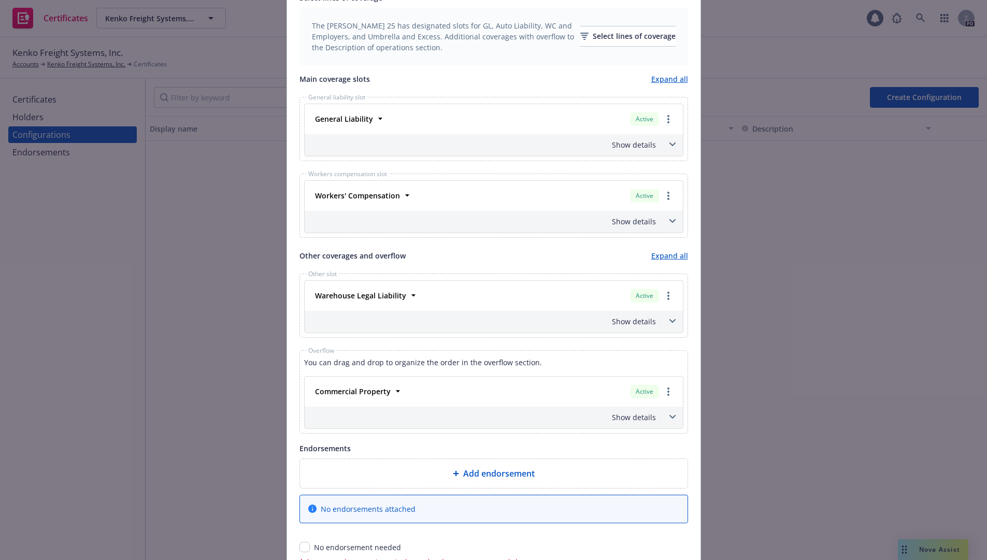
click at [621, 319] on div "Show details" at bounding box center [481, 321] width 349 height 11
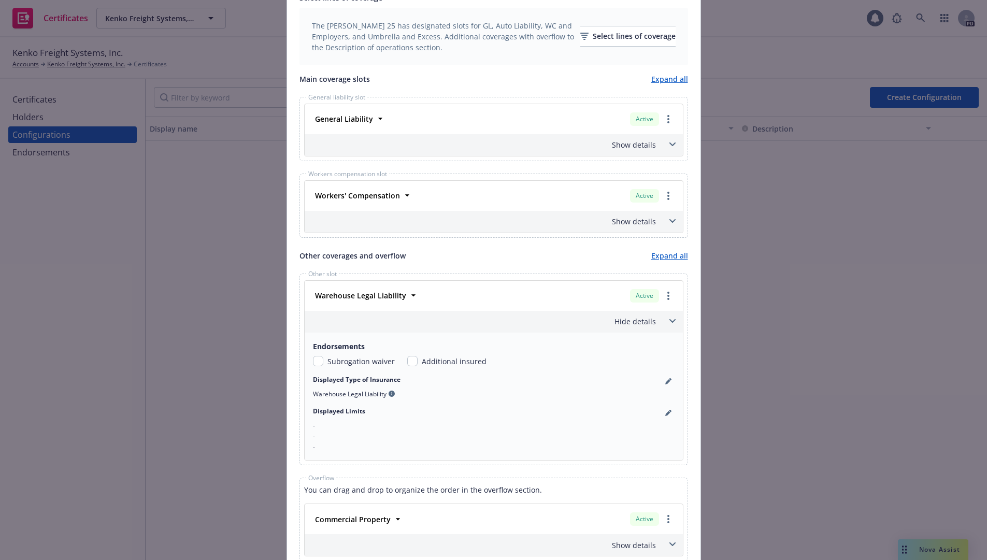
click at [621, 319] on div "Hide details" at bounding box center [481, 321] width 349 height 11
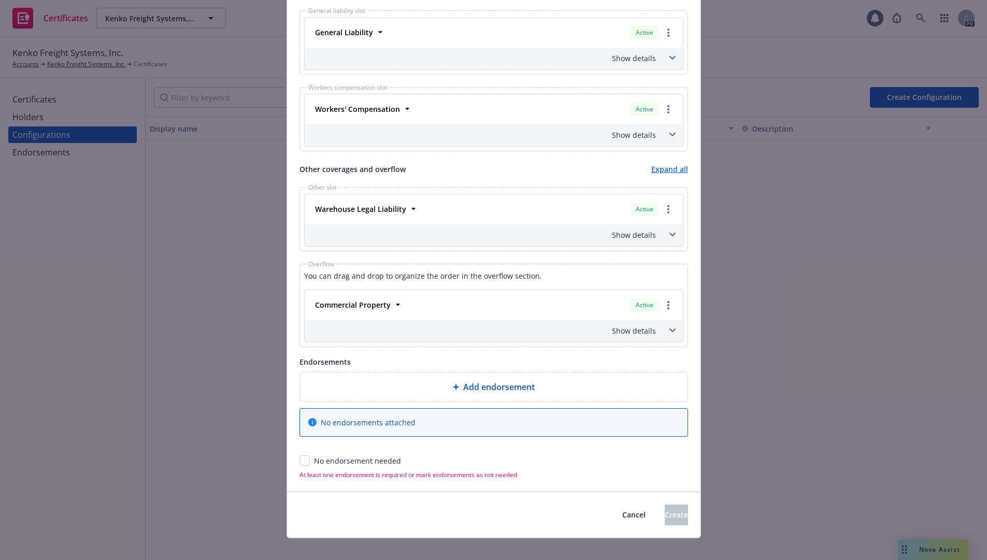
scroll to position [494, 0]
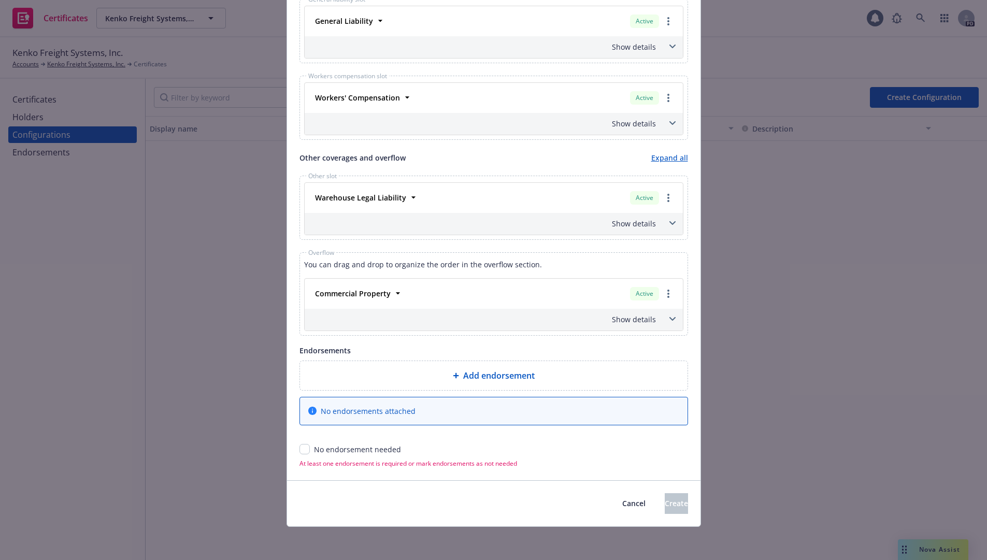
click at [431, 380] on div "Add endorsement" at bounding box center [493, 376] width 371 height 12
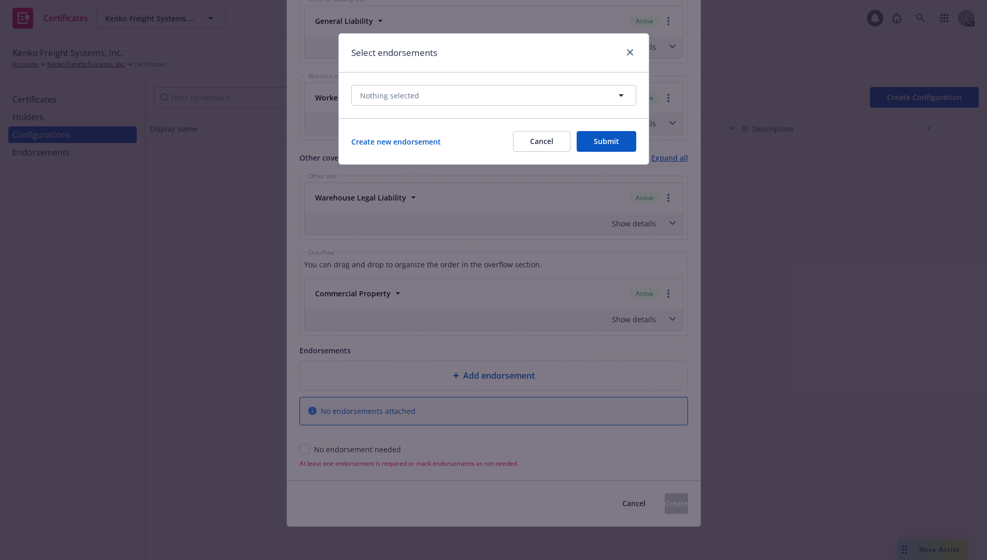
click at [536, 139] on button "Cancel" at bounding box center [542, 141] width 58 height 21
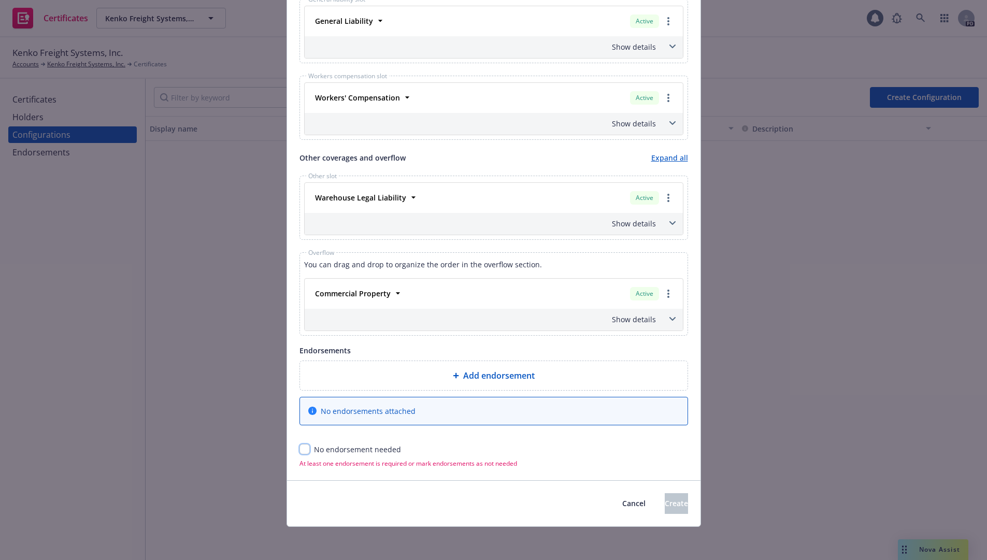
click at [300, 445] on input "checkbox" at bounding box center [305, 449] width 10 height 10
checkbox input "true"
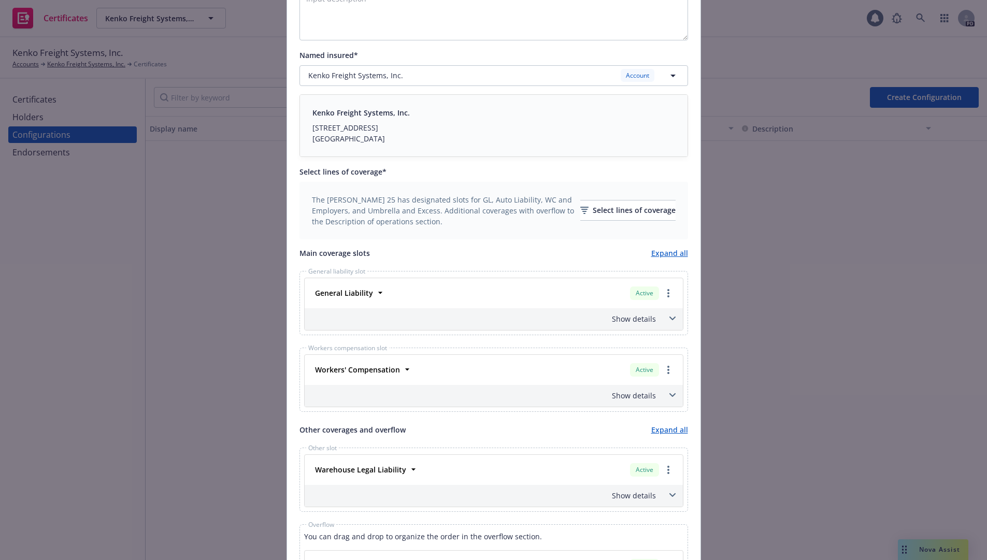
scroll to position [15, 0]
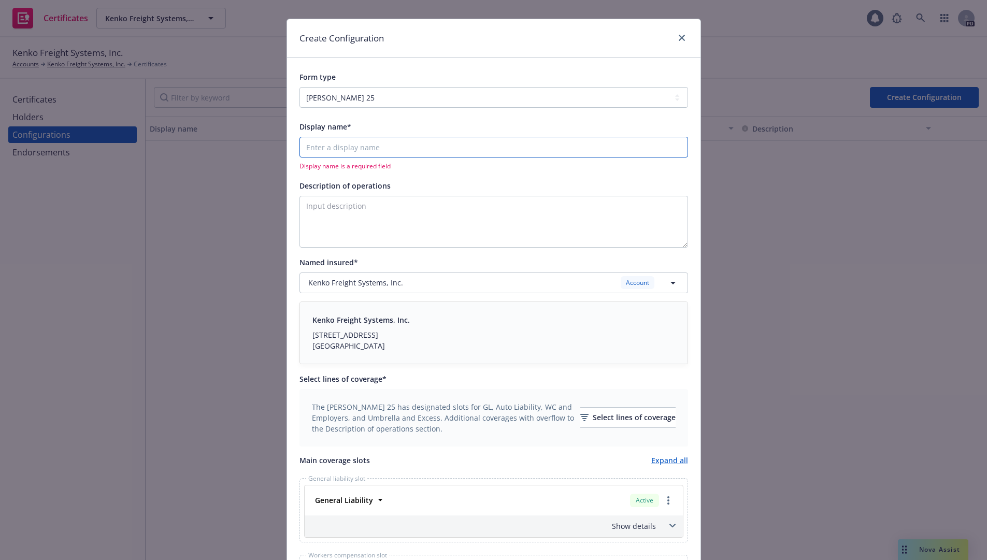
click at [363, 145] on input "Display name*" at bounding box center [494, 147] width 389 height 21
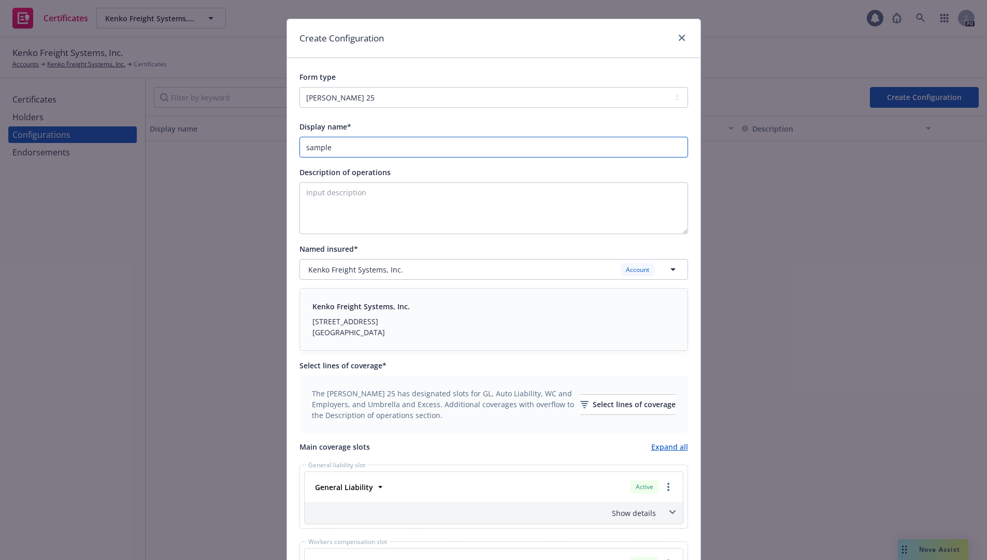
type input "sample"
click at [700, 336] on div "Create Configuration Form type ACORD 25 ACORD 27 Display name* sample Descripti…" at bounding box center [493, 280] width 987 height 560
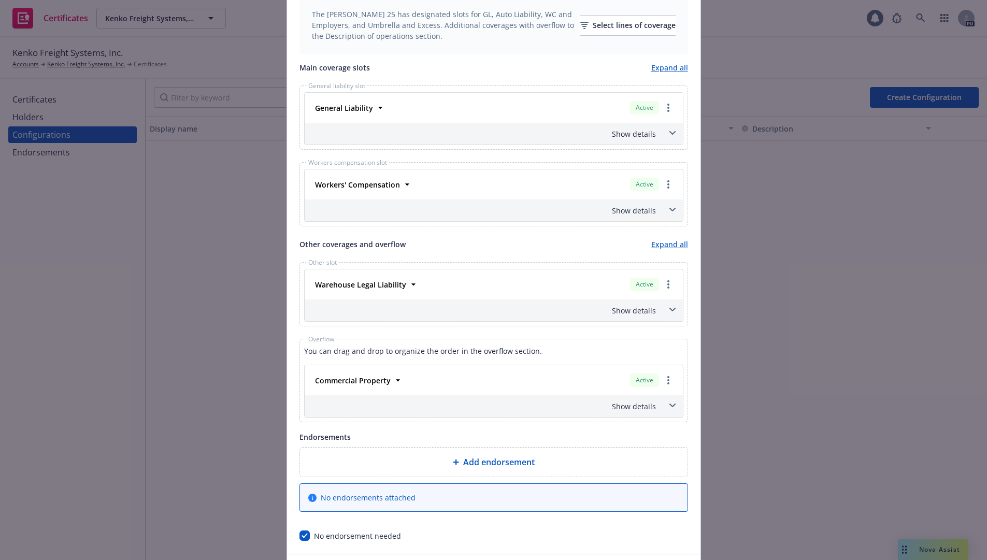
scroll to position [467, 0]
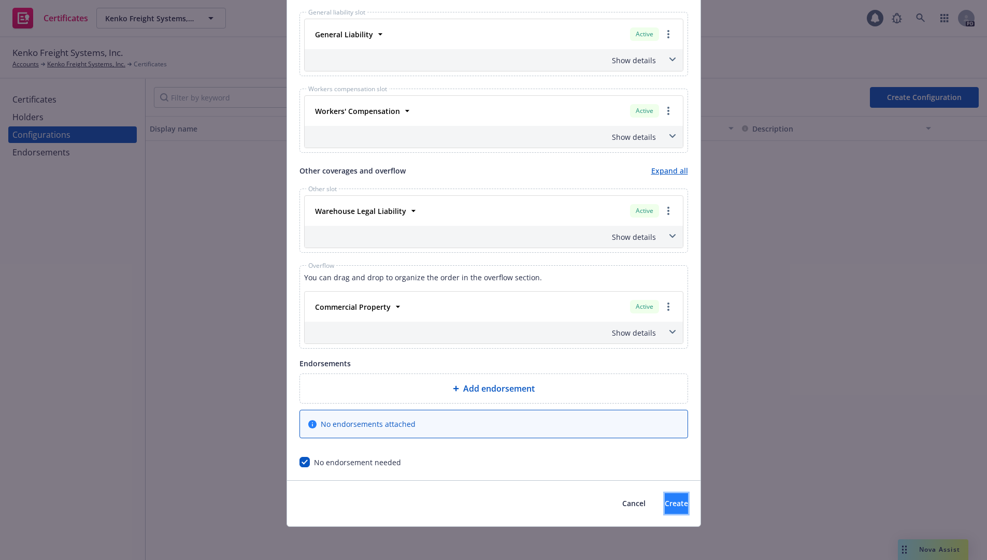
click at [667, 505] on span "Create" at bounding box center [676, 504] width 23 height 10
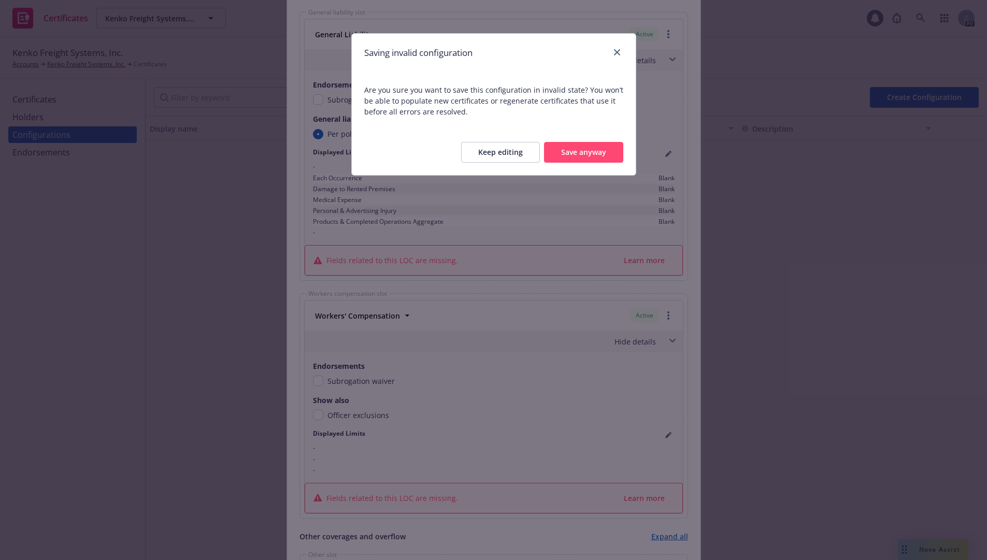
click at [506, 151] on button "Keep editing" at bounding box center [500, 152] width 79 height 21
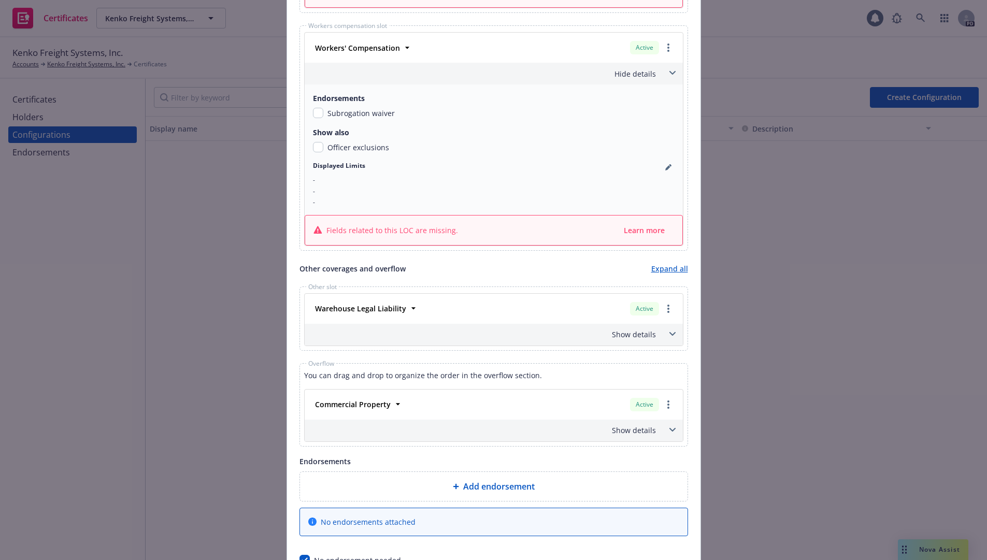
scroll to position [570, 0]
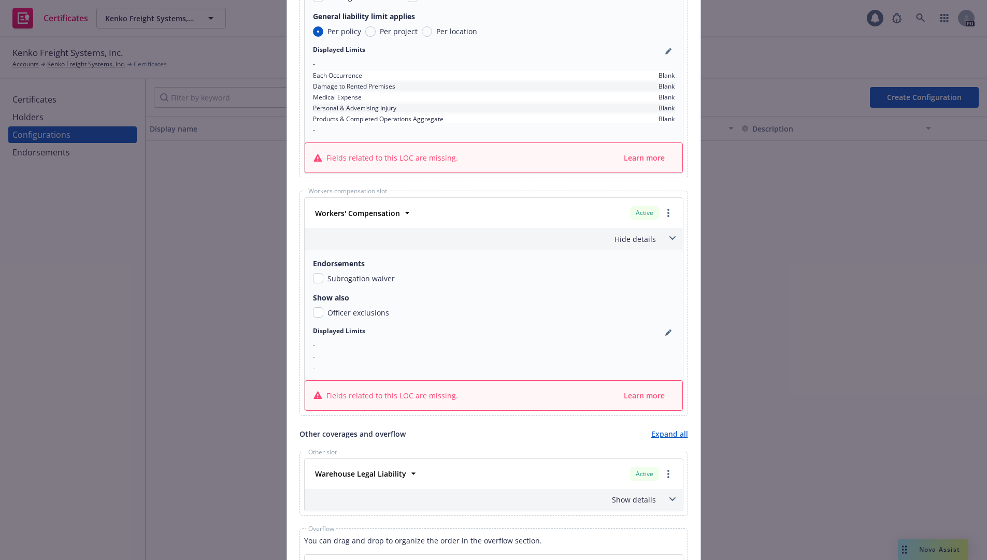
click at [627, 239] on div "Hide details" at bounding box center [481, 239] width 349 height 11
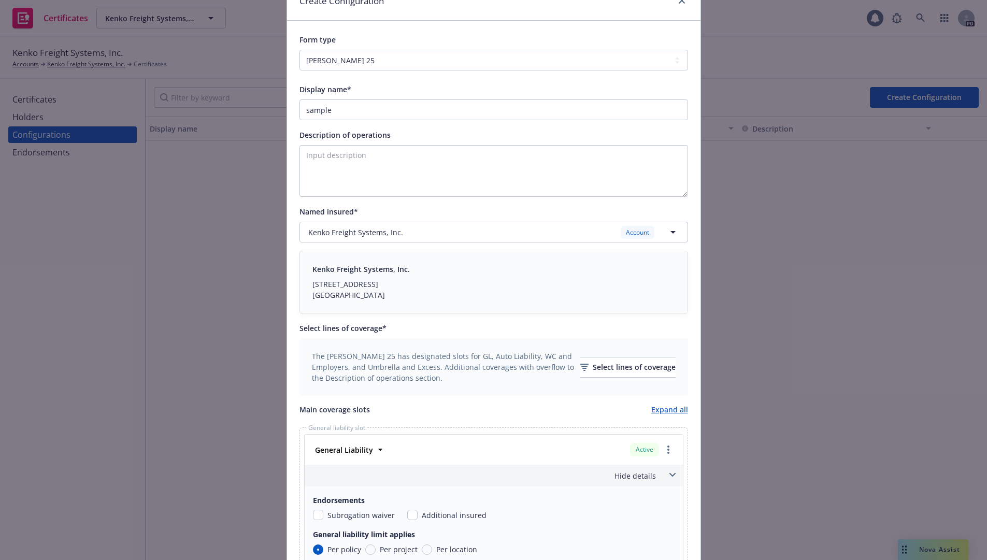
scroll to position [0, 0]
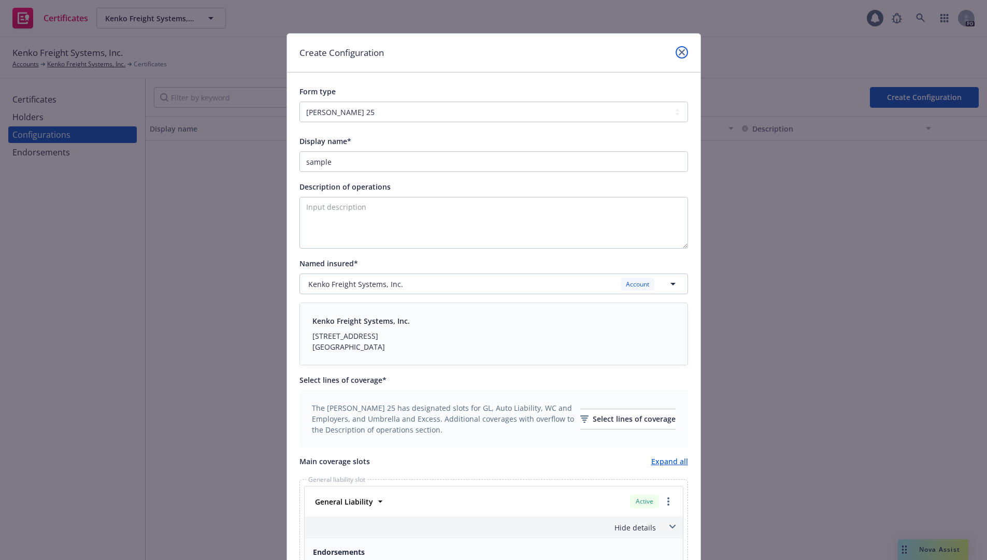
click at [679, 50] on icon "close" at bounding box center [682, 52] width 6 height 6
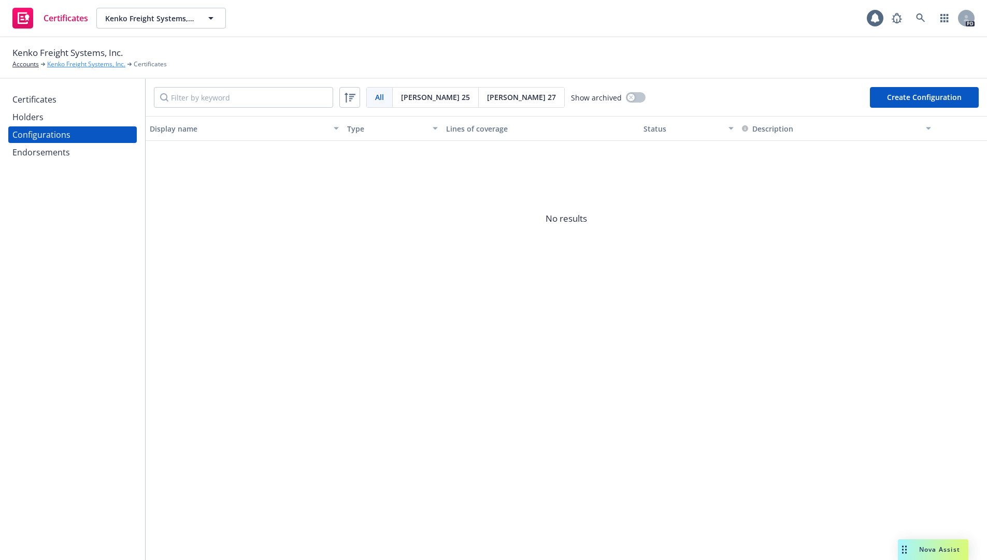
click at [97, 65] on link "Kenko Freight Systems, Inc." at bounding box center [86, 64] width 78 height 9
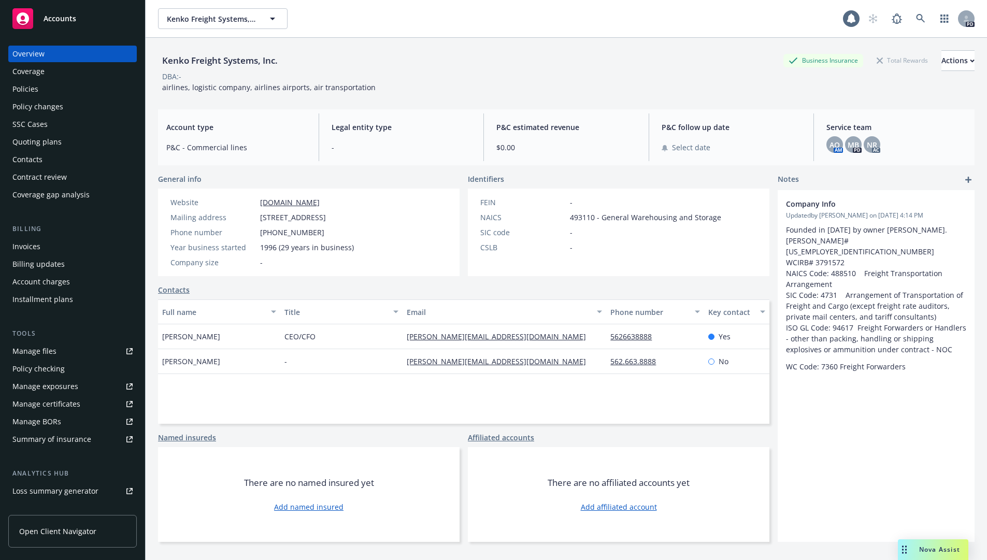
click at [32, 87] on div "Policies" at bounding box center [25, 89] width 26 height 17
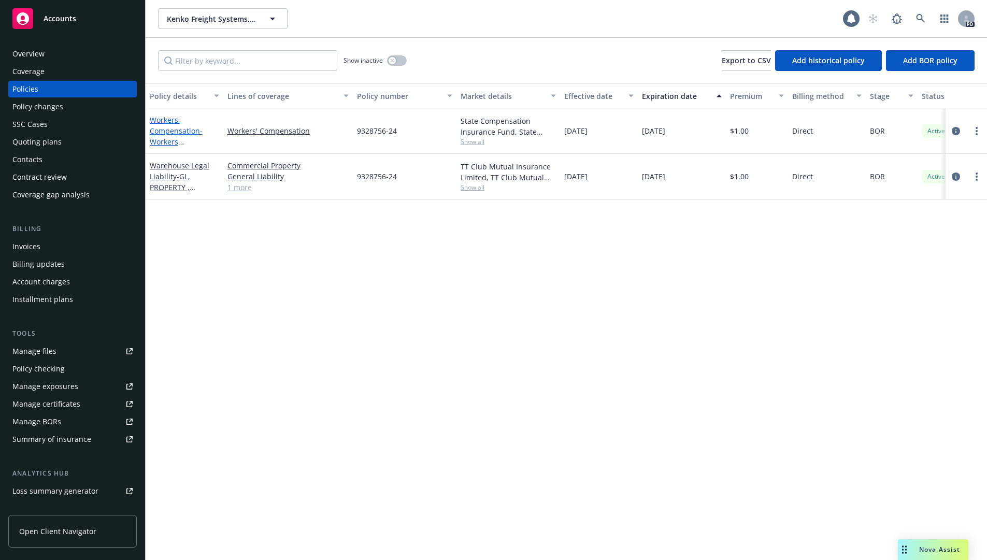
click at [172, 133] on link "Workers' Compensation - Workers Compensation" at bounding box center [176, 136] width 53 height 42
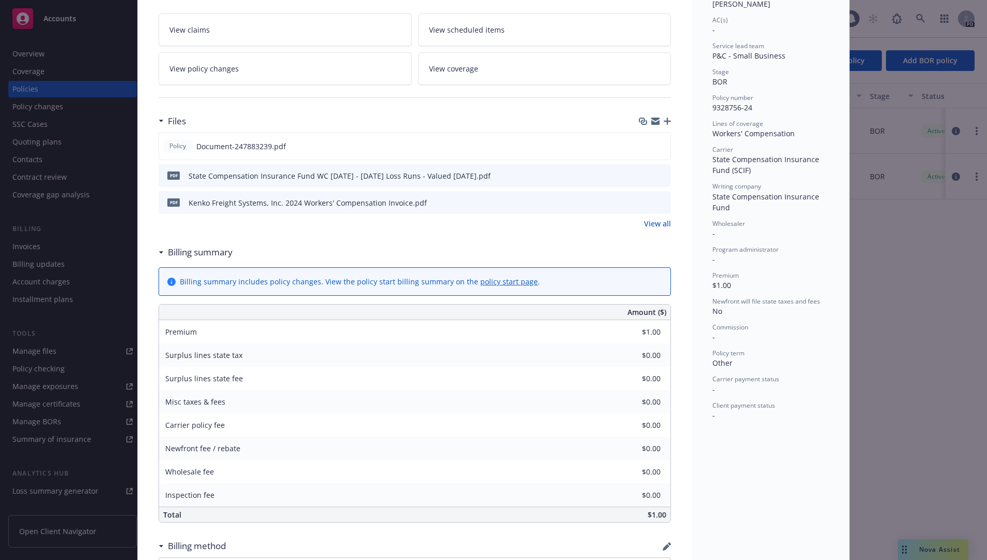
scroll to position [53, 0]
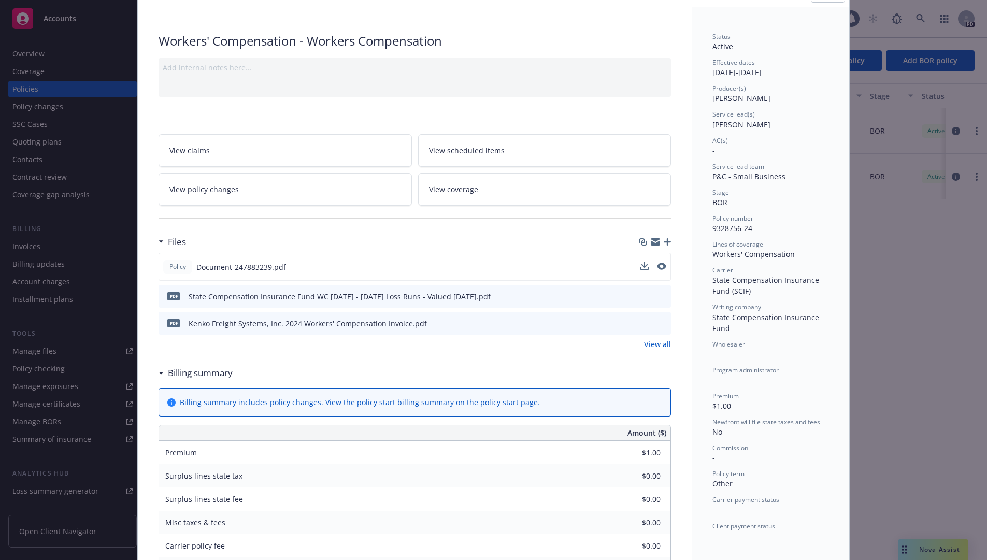
click at [659, 262] on button at bounding box center [661, 267] width 9 height 11
click at [657, 262] on button at bounding box center [661, 267] width 9 height 11
click at [659, 297] on icon "preview file" at bounding box center [661, 295] width 9 height 7
click at [663, 266] on div "Policy Document-247883239.pdf" at bounding box center [415, 267] width 513 height 28
click at [656, 265] on icon "preview file" at bounding box center [660, 266] width 9 height 7
